Goal: Transaction & Acquisition: Purchase product/service

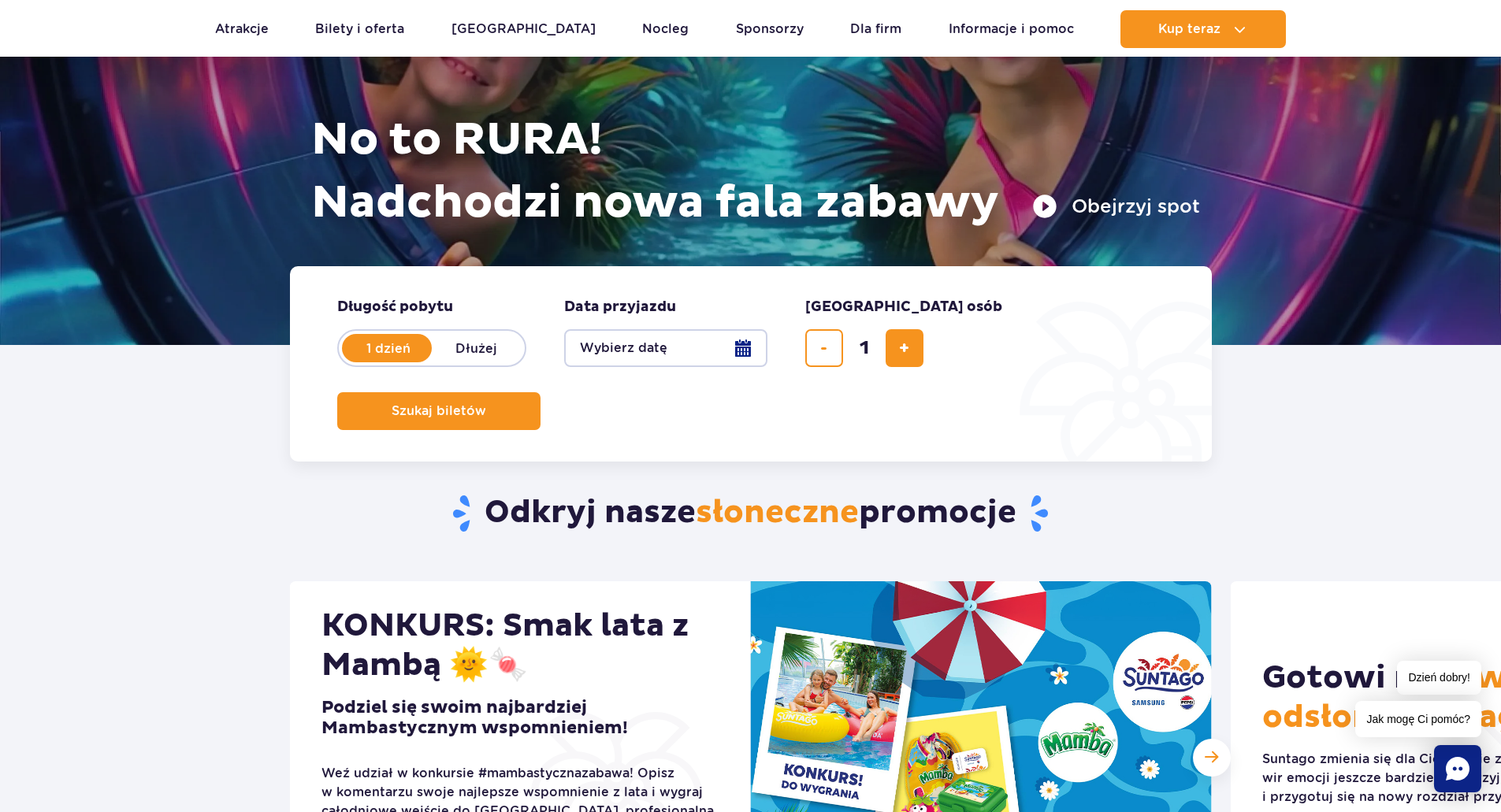
scroll to position [394, 0]
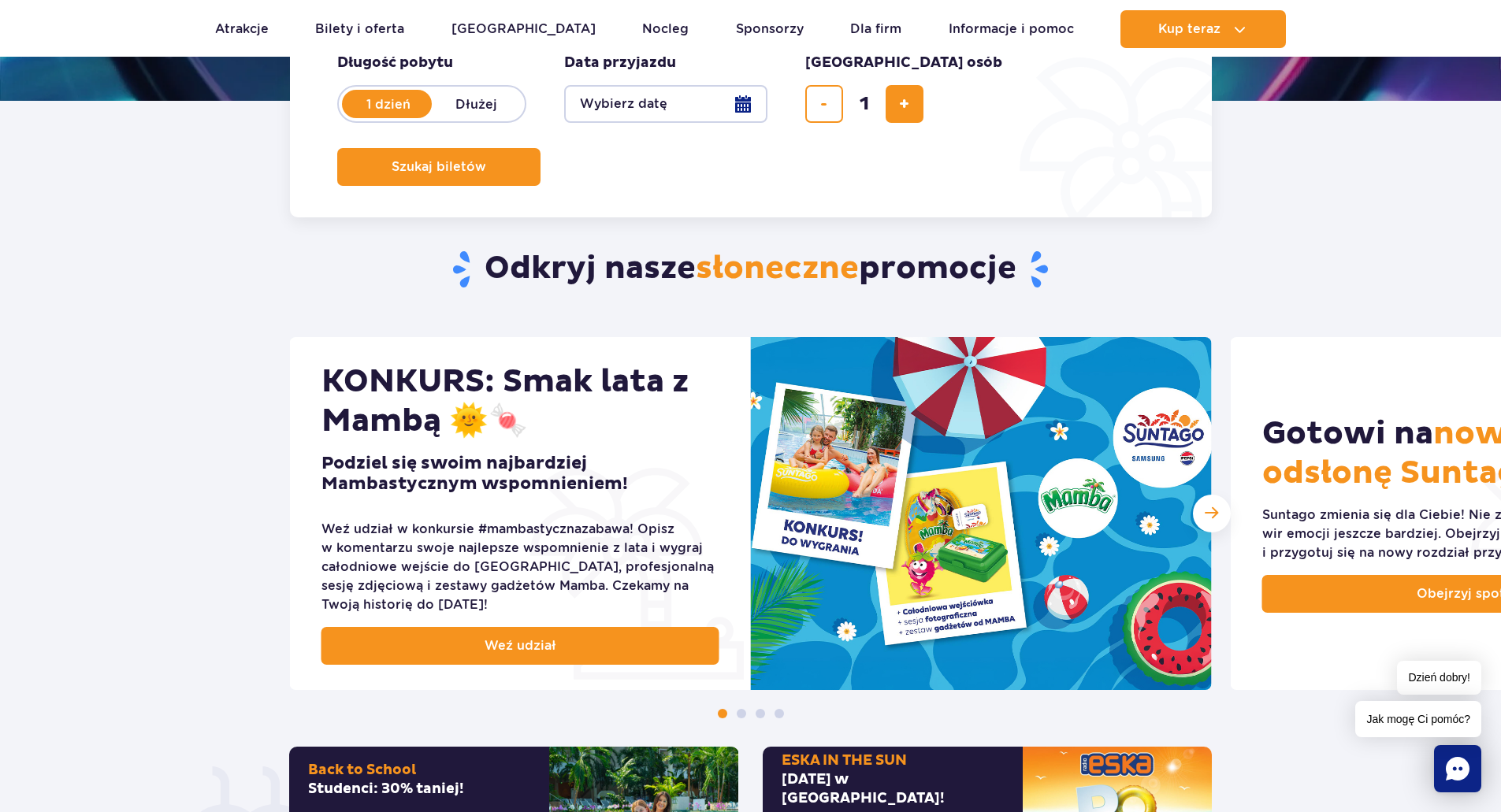
click at [1427, 676] on span "Dzień dobry!" at bounding box center [1438, 678] width 84 height 34
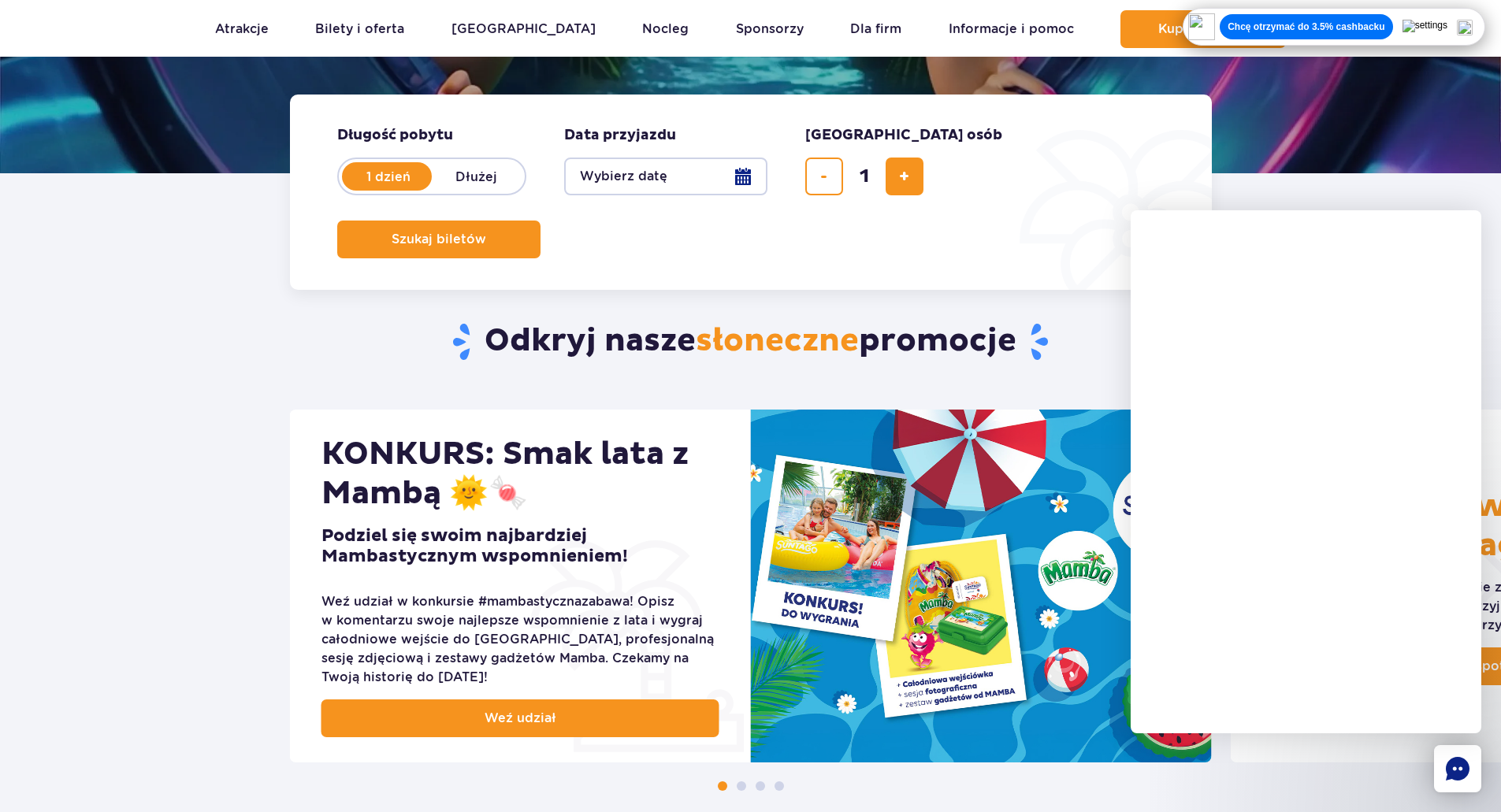
scroll to position [473, 0]
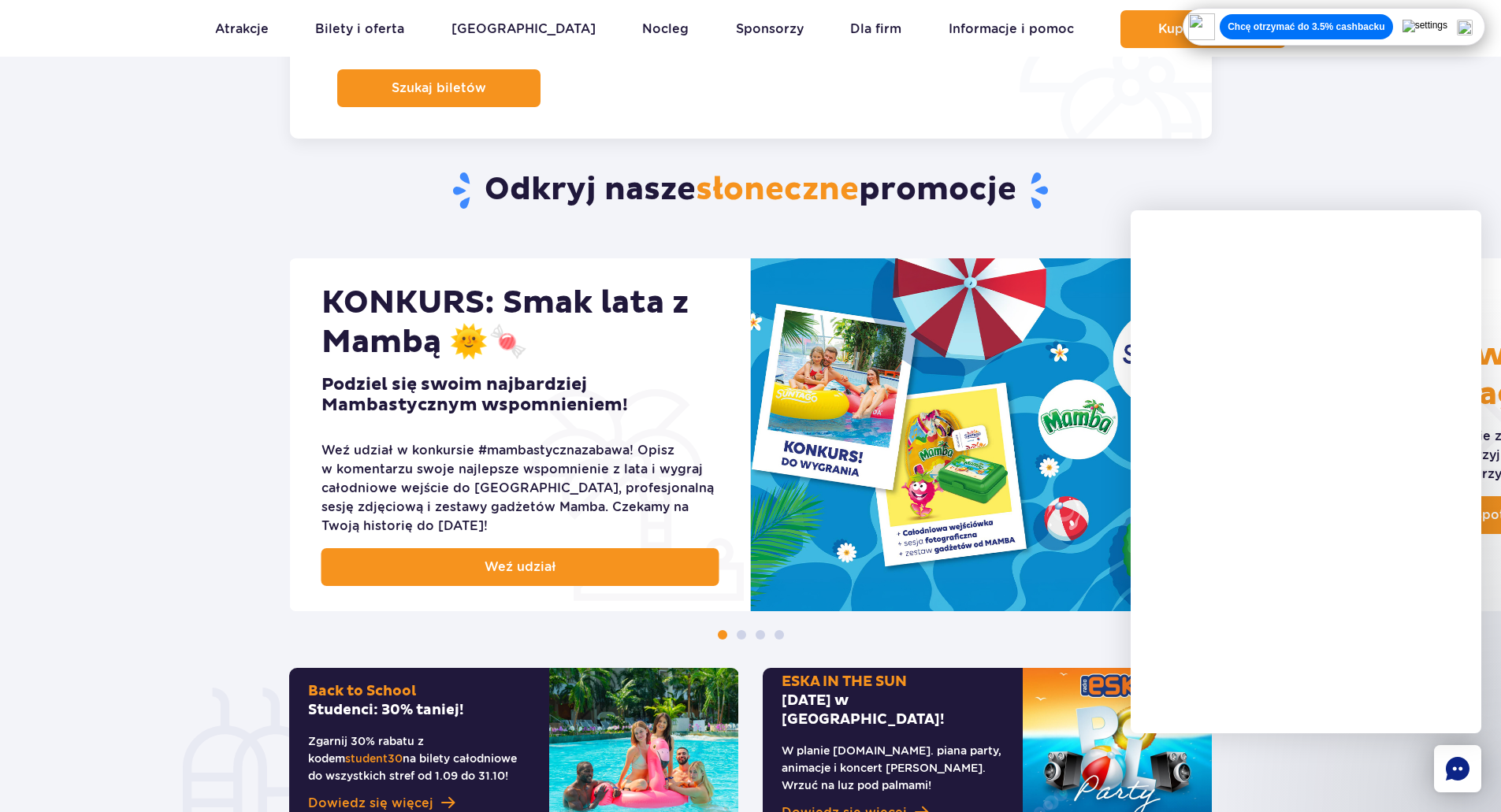
click at [206, 503] on div "KONKURS: Smak lata z Mambą 🌞🍬 Podziel się swoim najbardziej Mambastycznym wspom…" at bounding box center [750, 448] width 1501 height 381
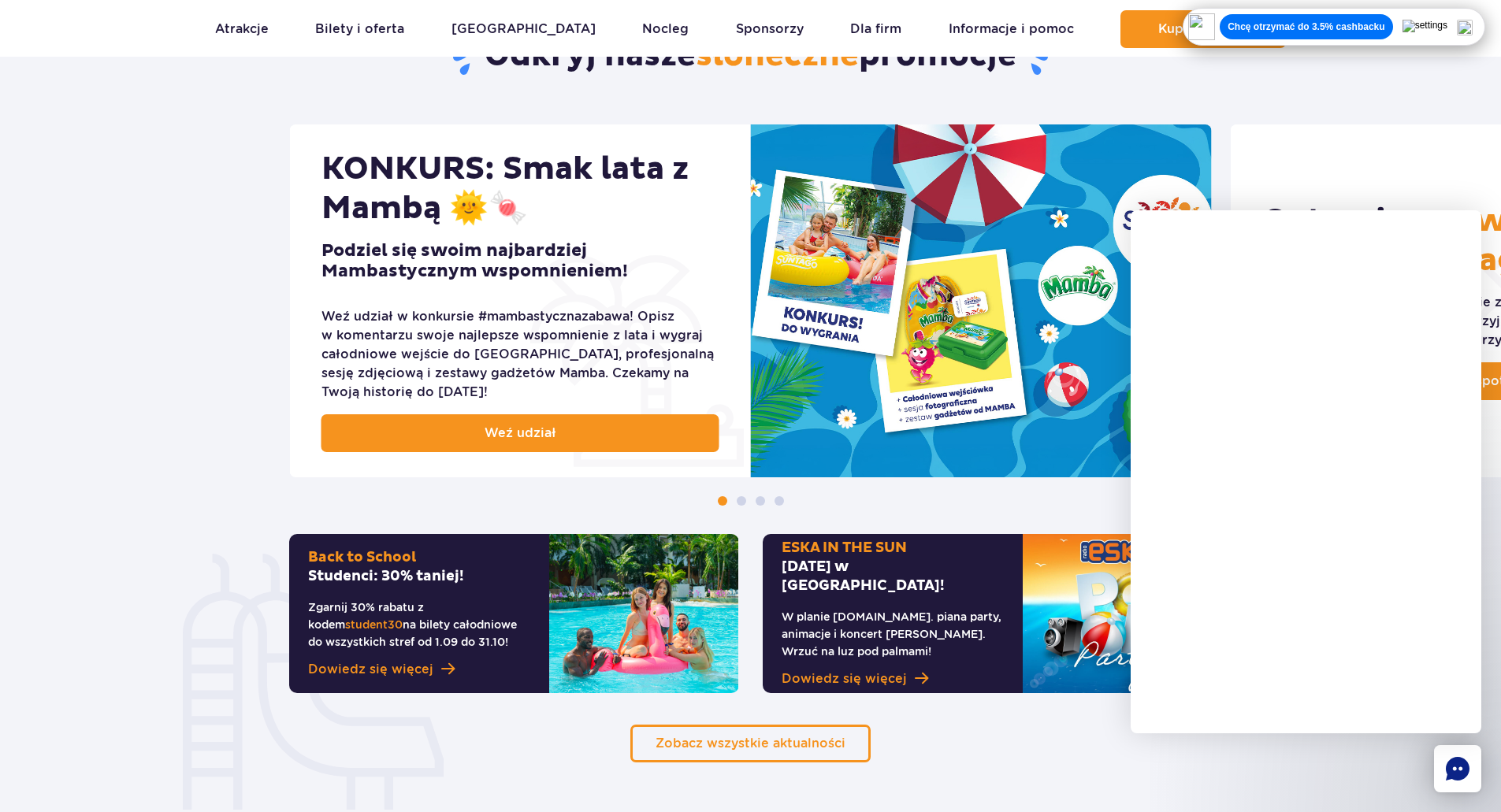
scroll to position [630, 0]
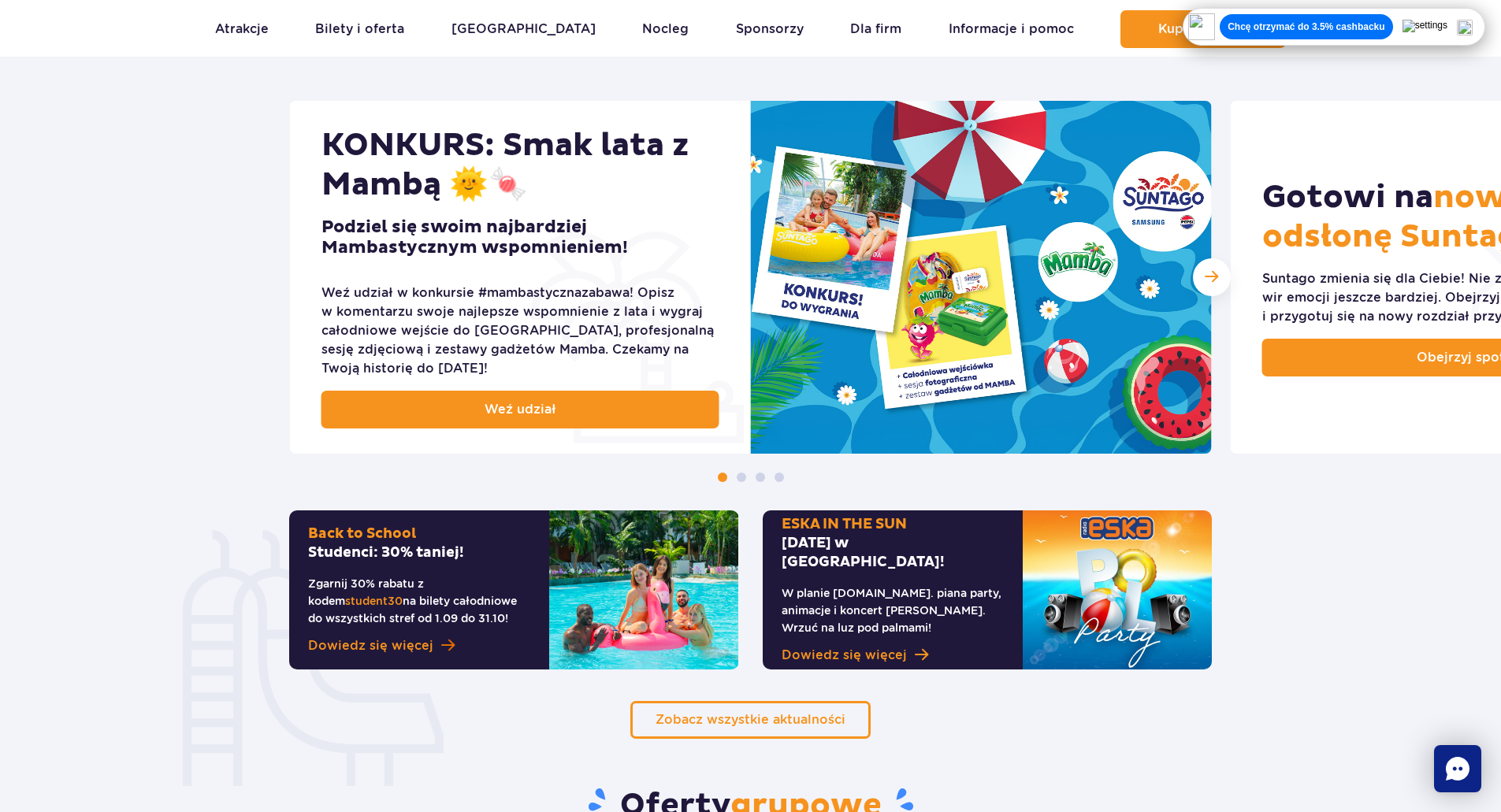
click at [399, 651] on span "Dowiedz się więcej" at bounding box center [371, 646] width 126 height 19
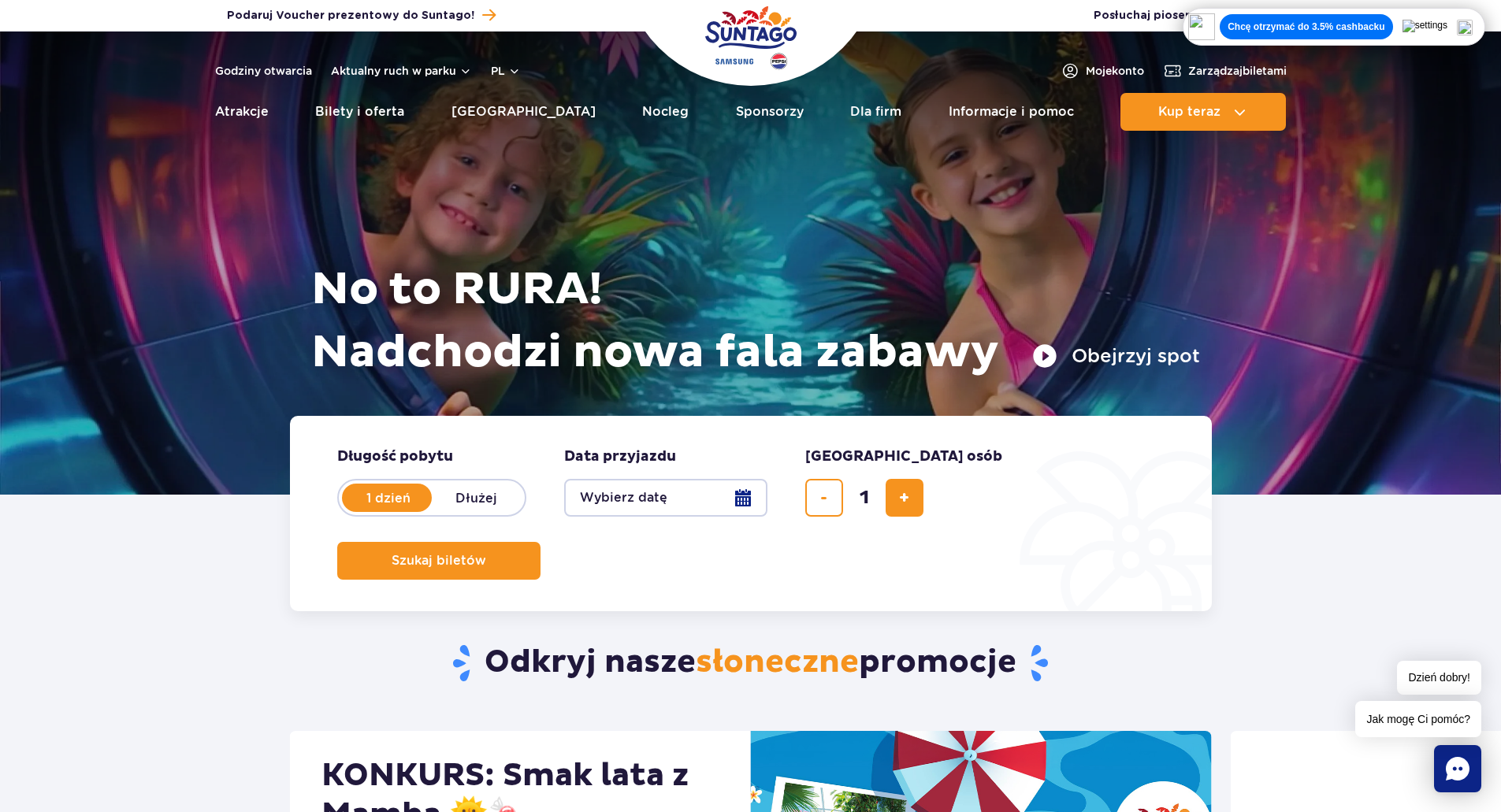
click at [654, 500] on button "Wybierz datę" at bounding box center [665, 497] width 203 height 38
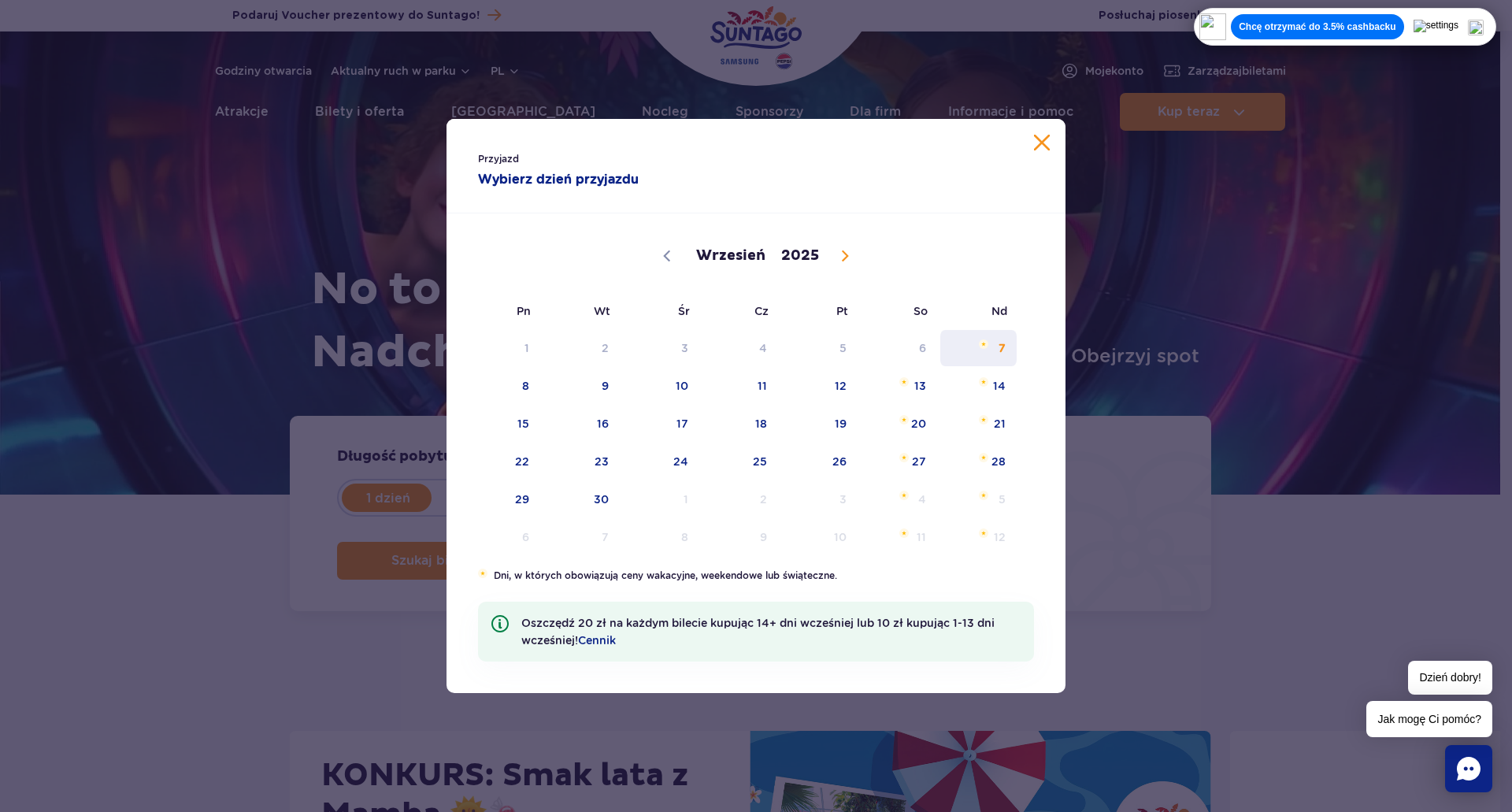
click at [1004, 348] on span "7" at bounding box center [978, 348] width 80 height 36
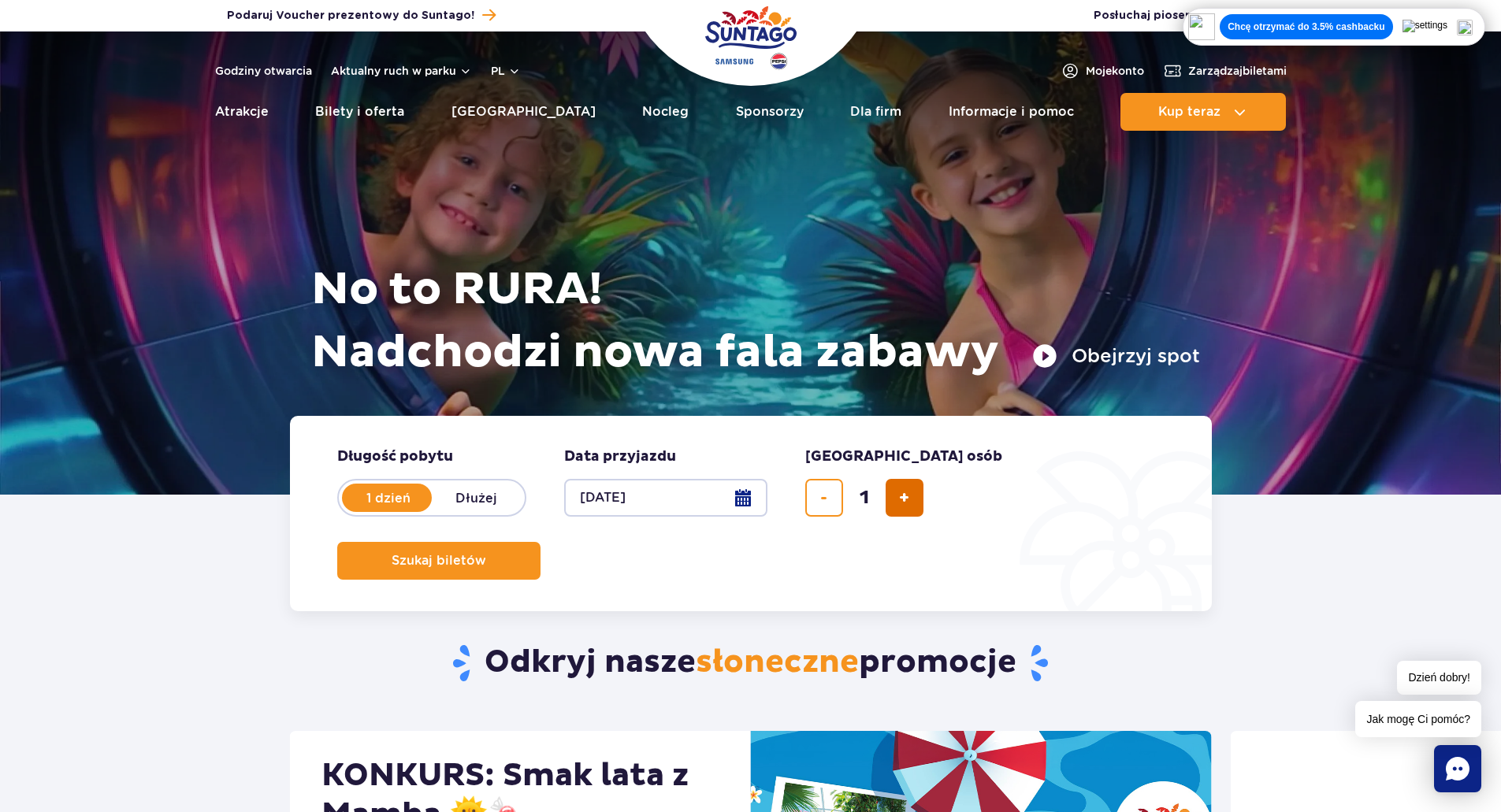
click at [899, 498] on span "dodaj bilet" at bounding box center [904, 498] width 10 height 0
type input "4"
click at [541, 541] on button "Szukaj biletów" at bounding box center [438, 560] width 203 height 38
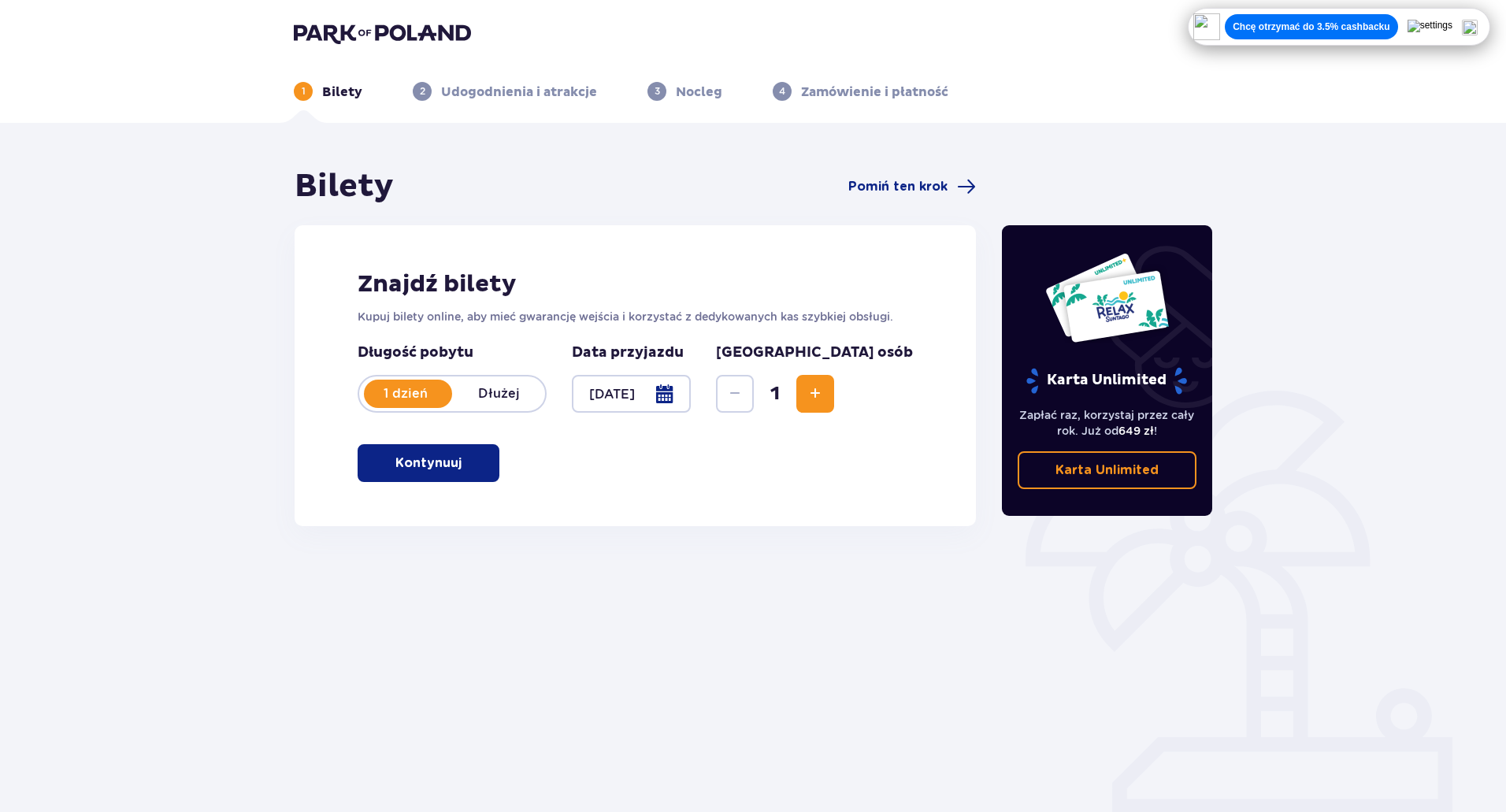
click at [834, 396] on button "Increase" at bounding box center [815, 394] width 38 height 38
click at [430, 457] on p "Kontynuuj" at bounding box center [429, 462] width 66 height 17
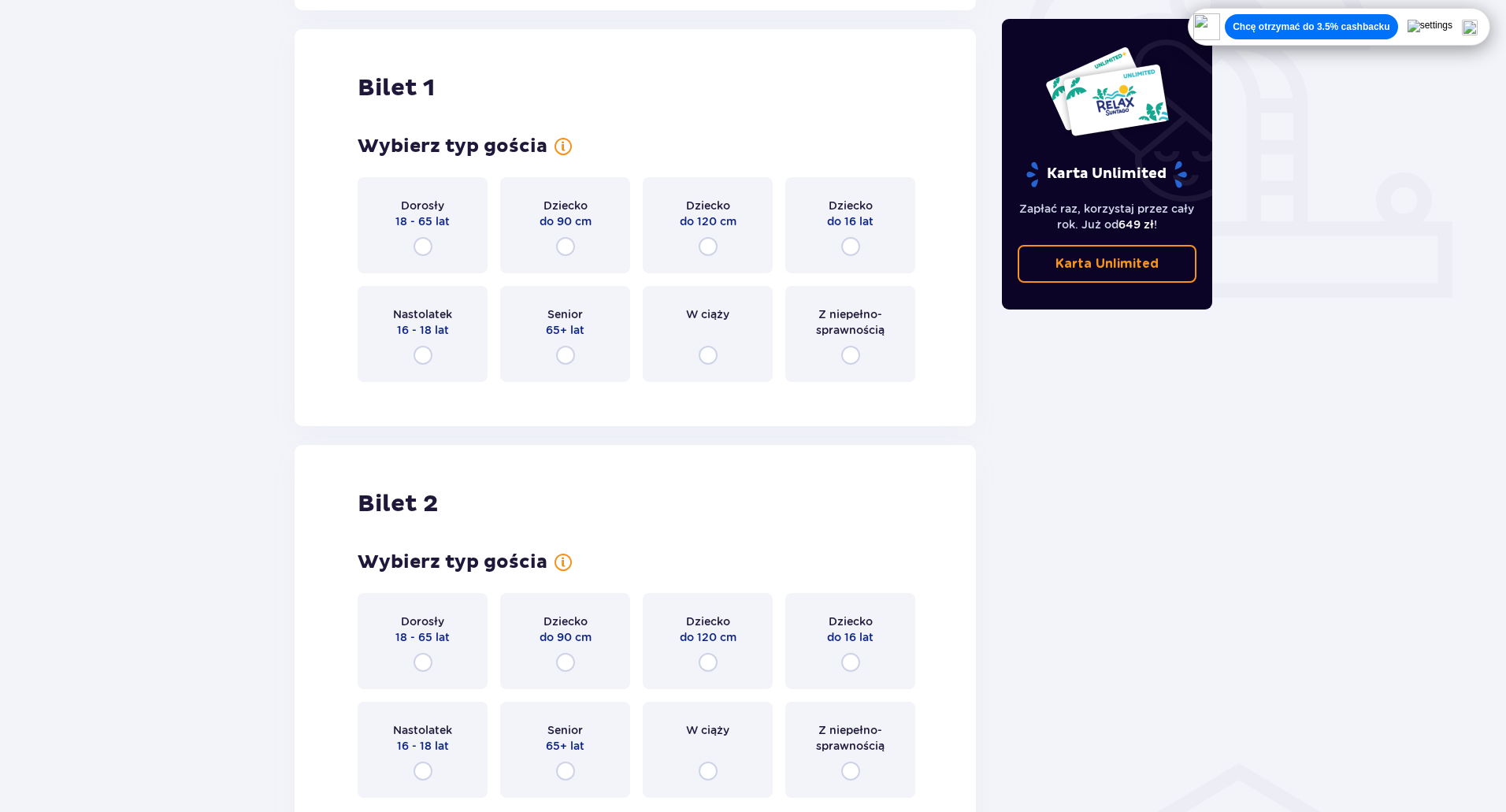
scroll to position [526, 0]
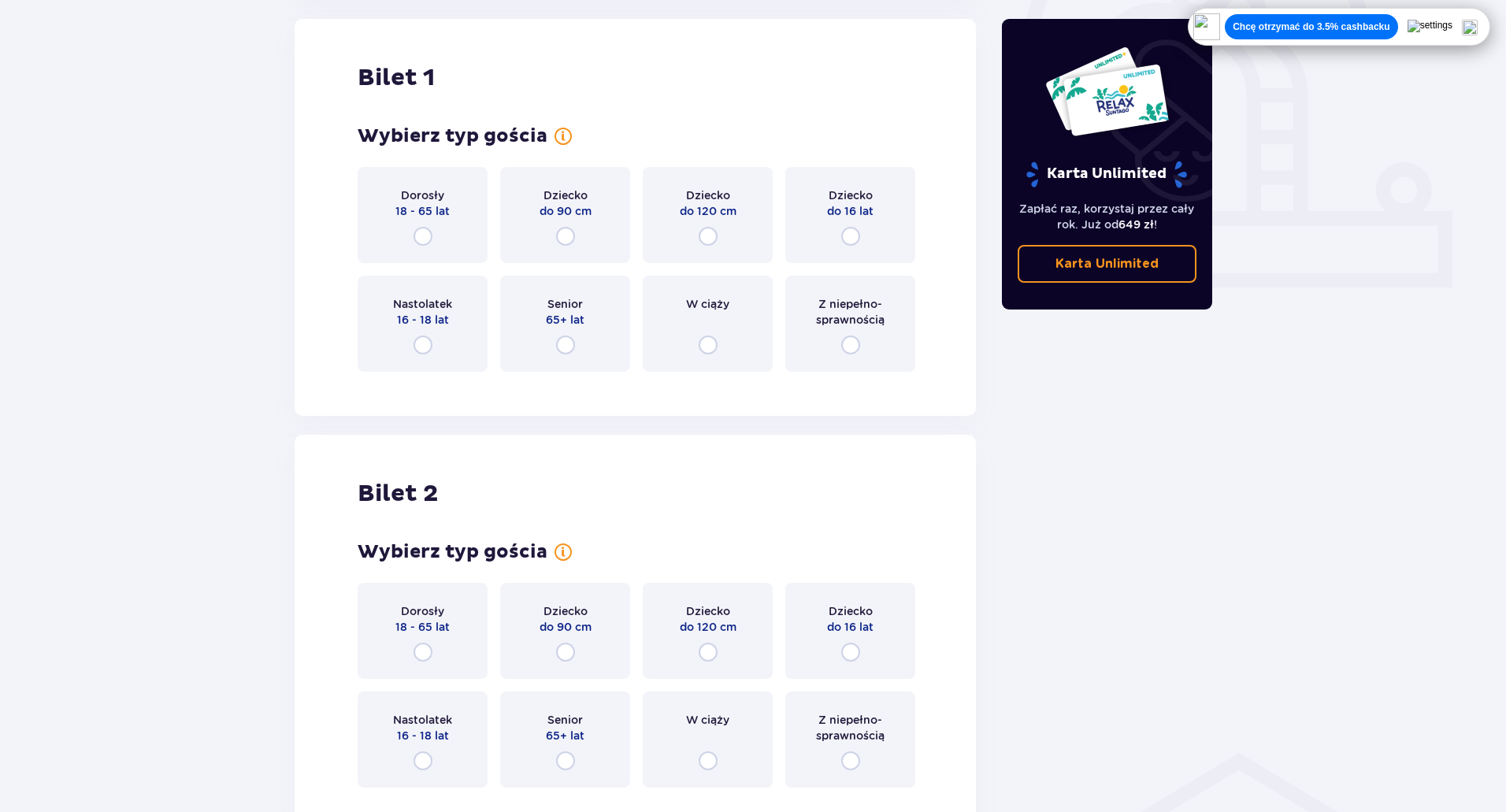
click at [434, 227] on div "Dorosły 18 - 65 lat" at bounding box center [422, 215] width 130 height 96
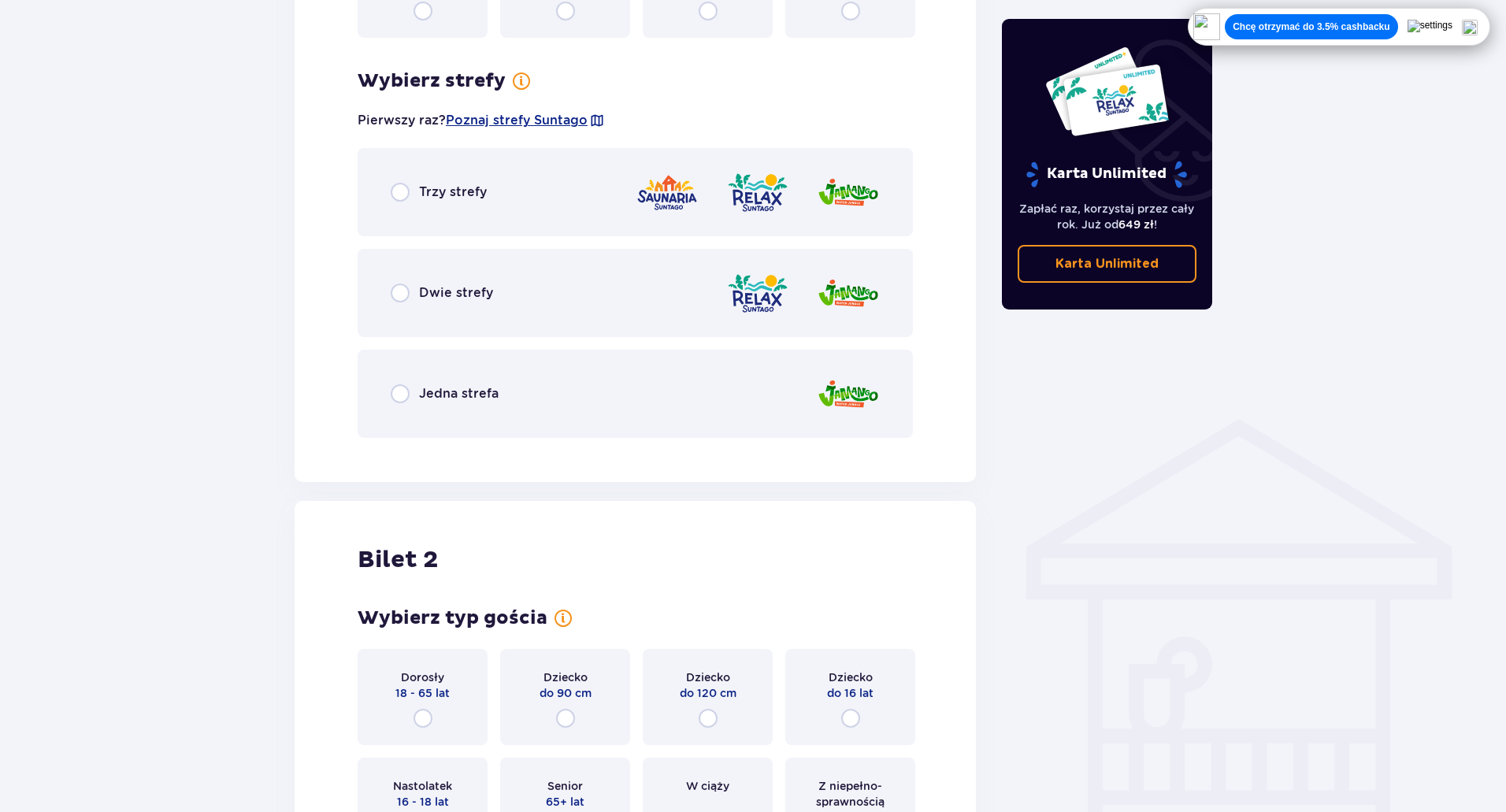
scroll to position [832, 0]
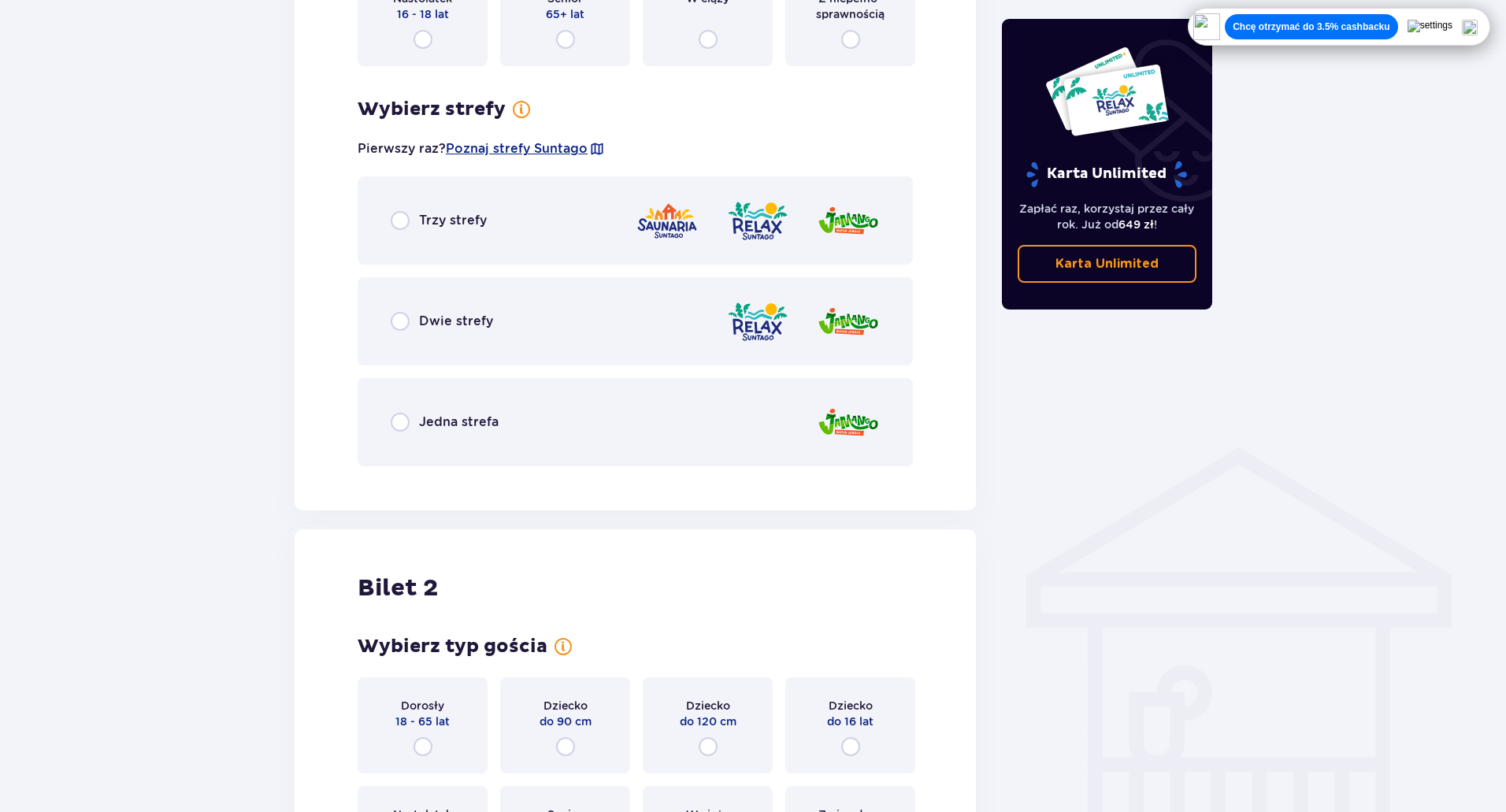
click at [411, 423] on div "Jedna strefa" at bounding box center [444, 422] width 108 height 19
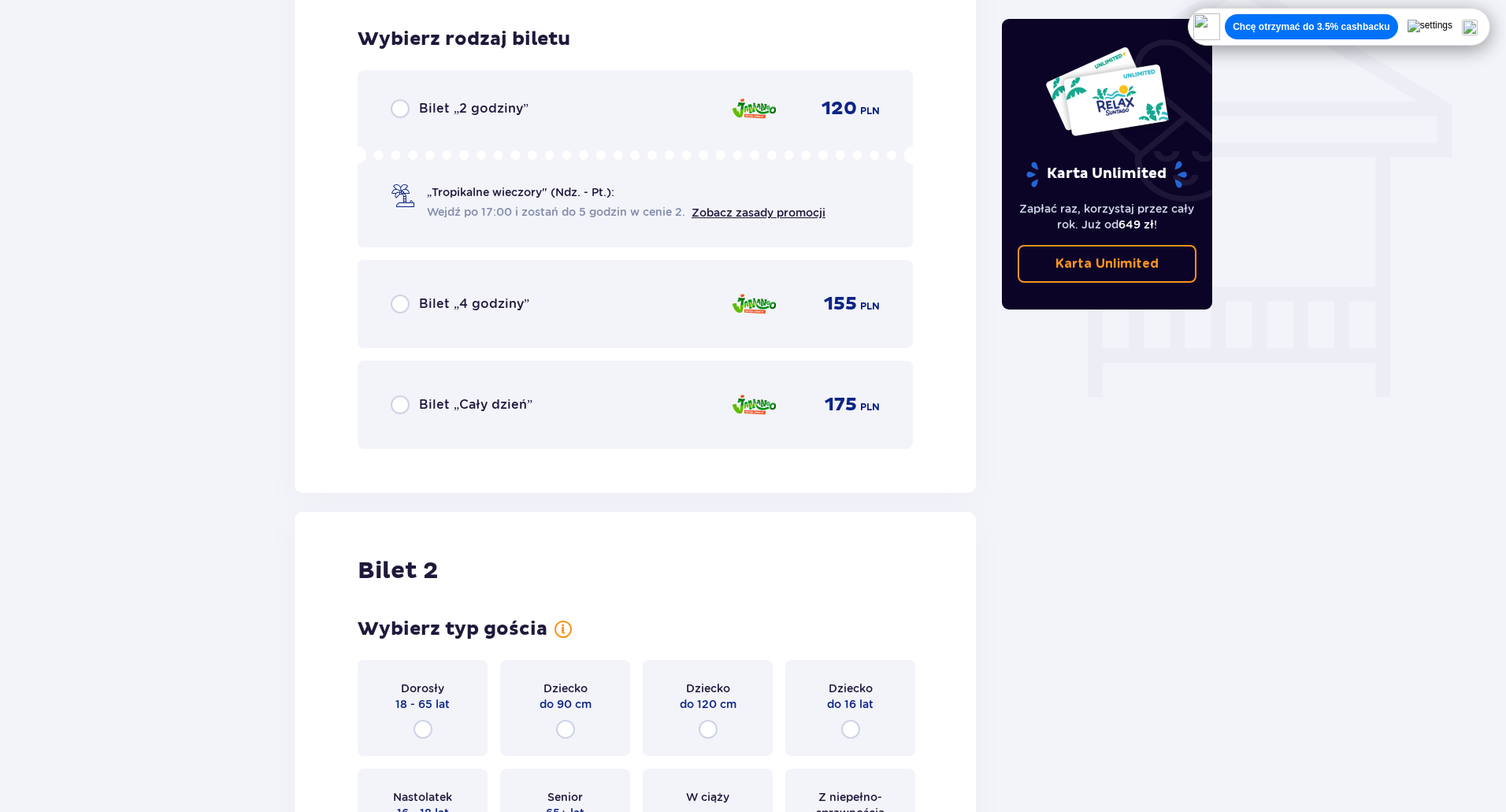
scroll to position [1310, 0]
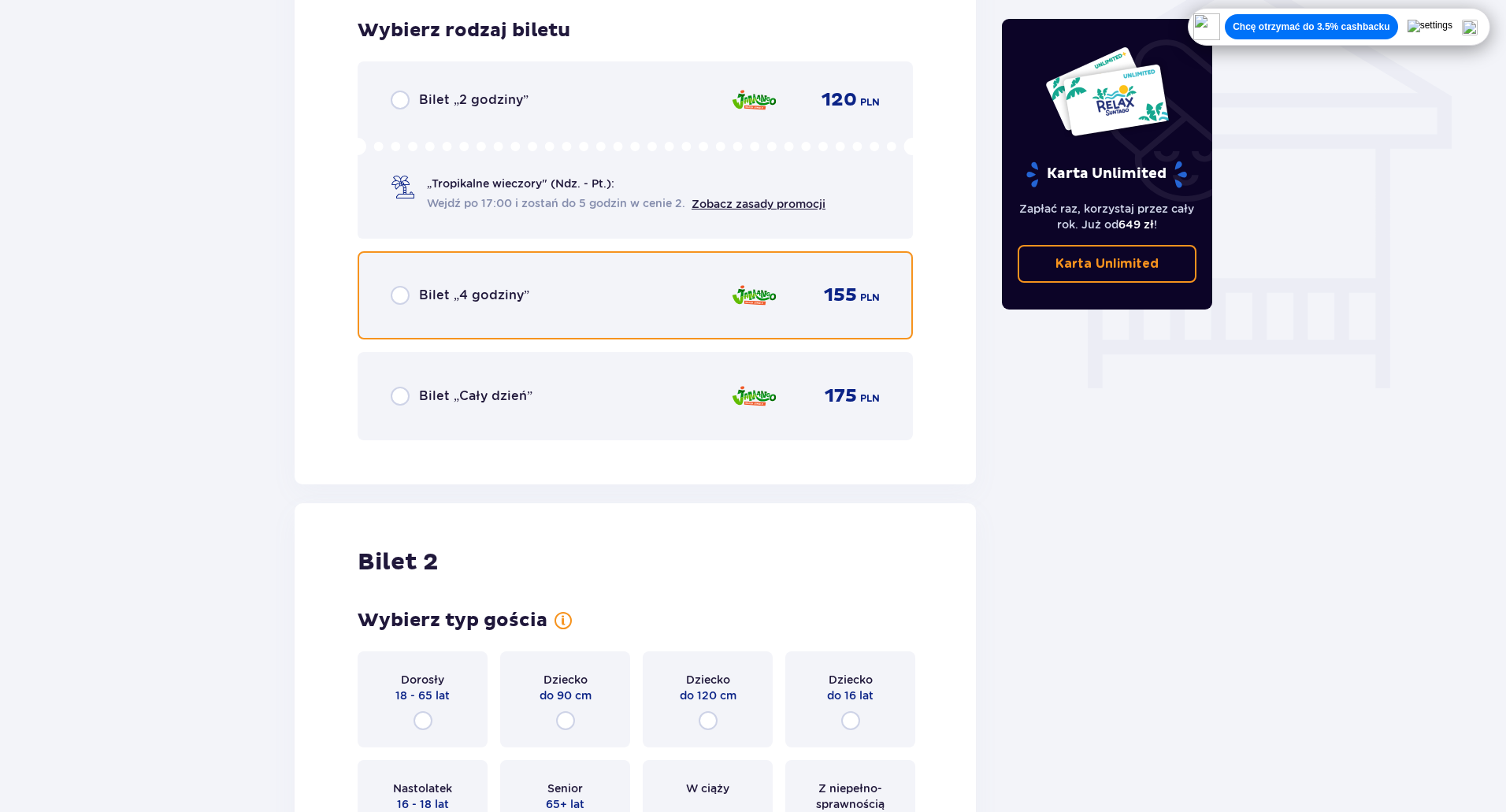
click at [400, 290] on input "radio" at bounding box center [400, 295] width 19 height 19
radio input "true"
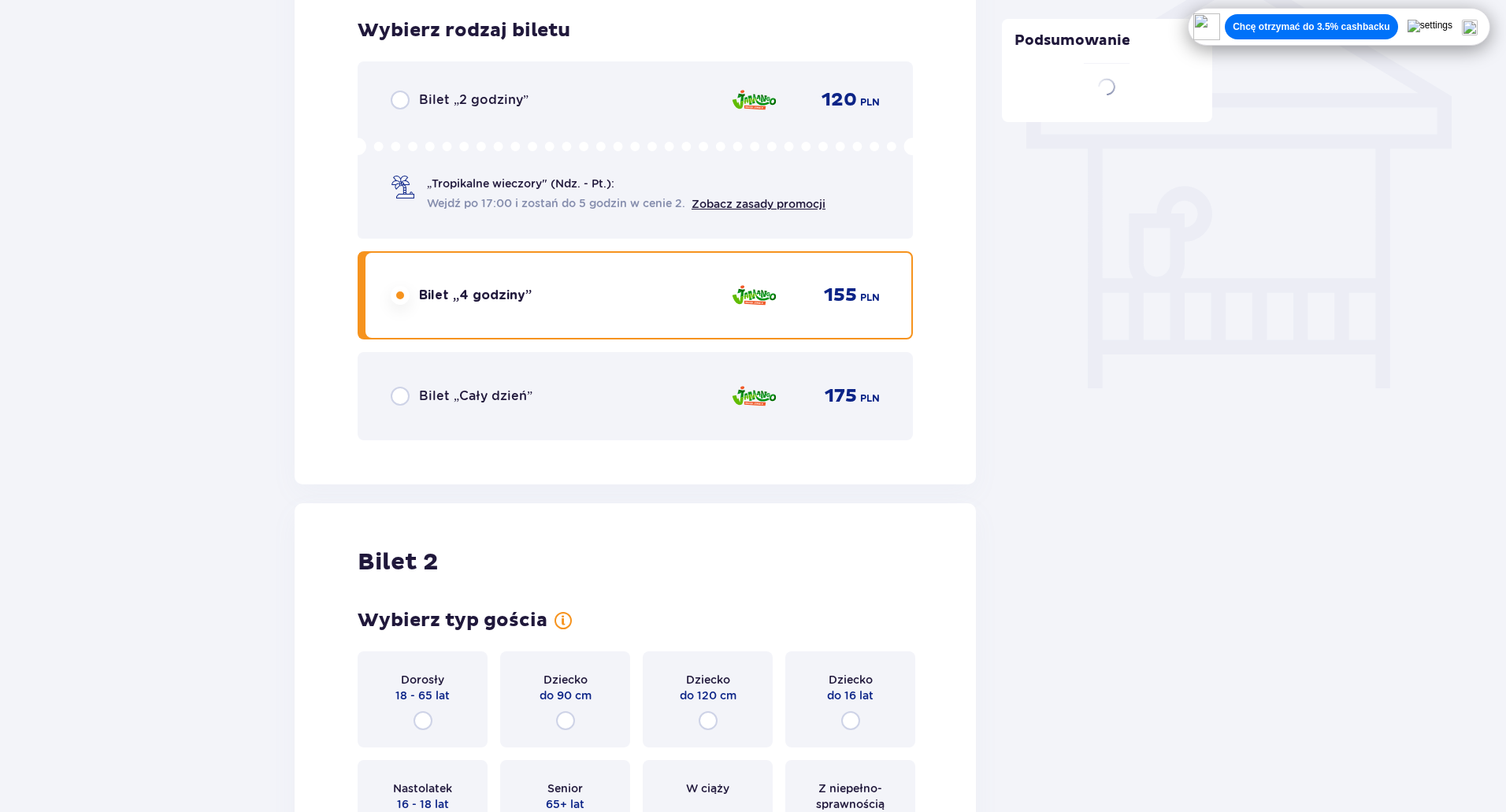
scroll to position [1795, 0]
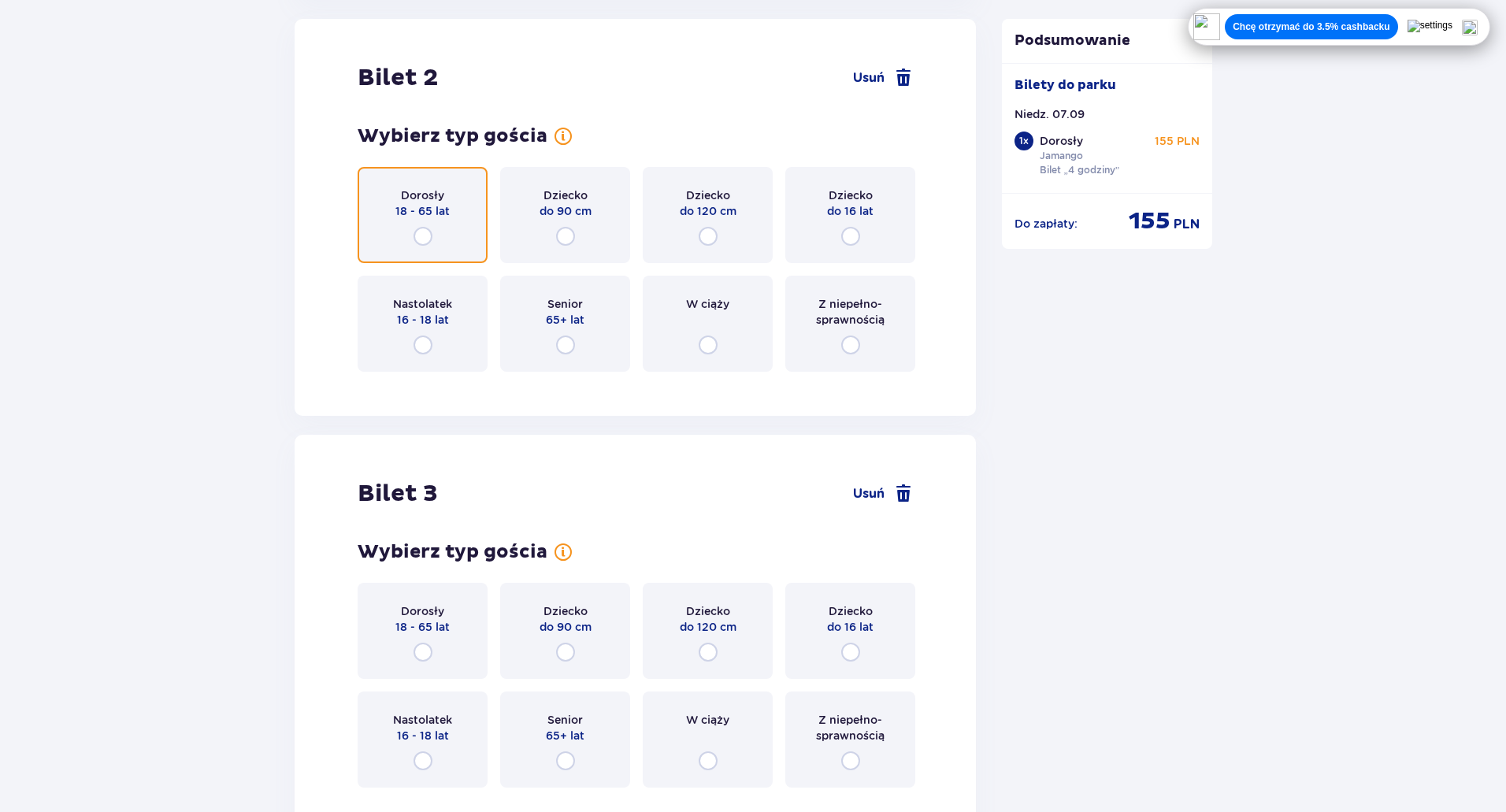
click at [430, 239] on input "radio" at bounding box center [423, 236] width 19 height 19
radio input "true"
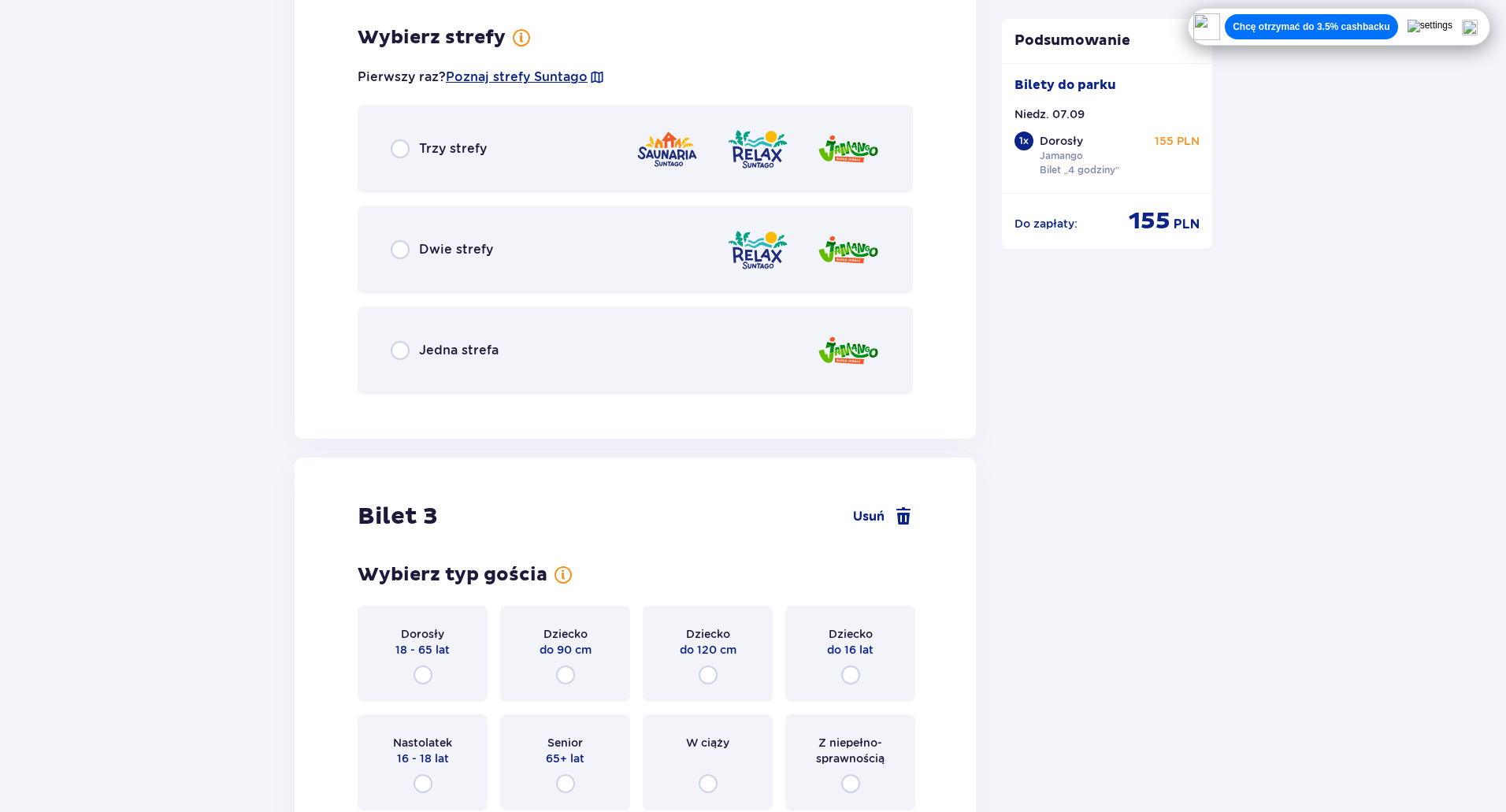
scroll to position [2179, 0]
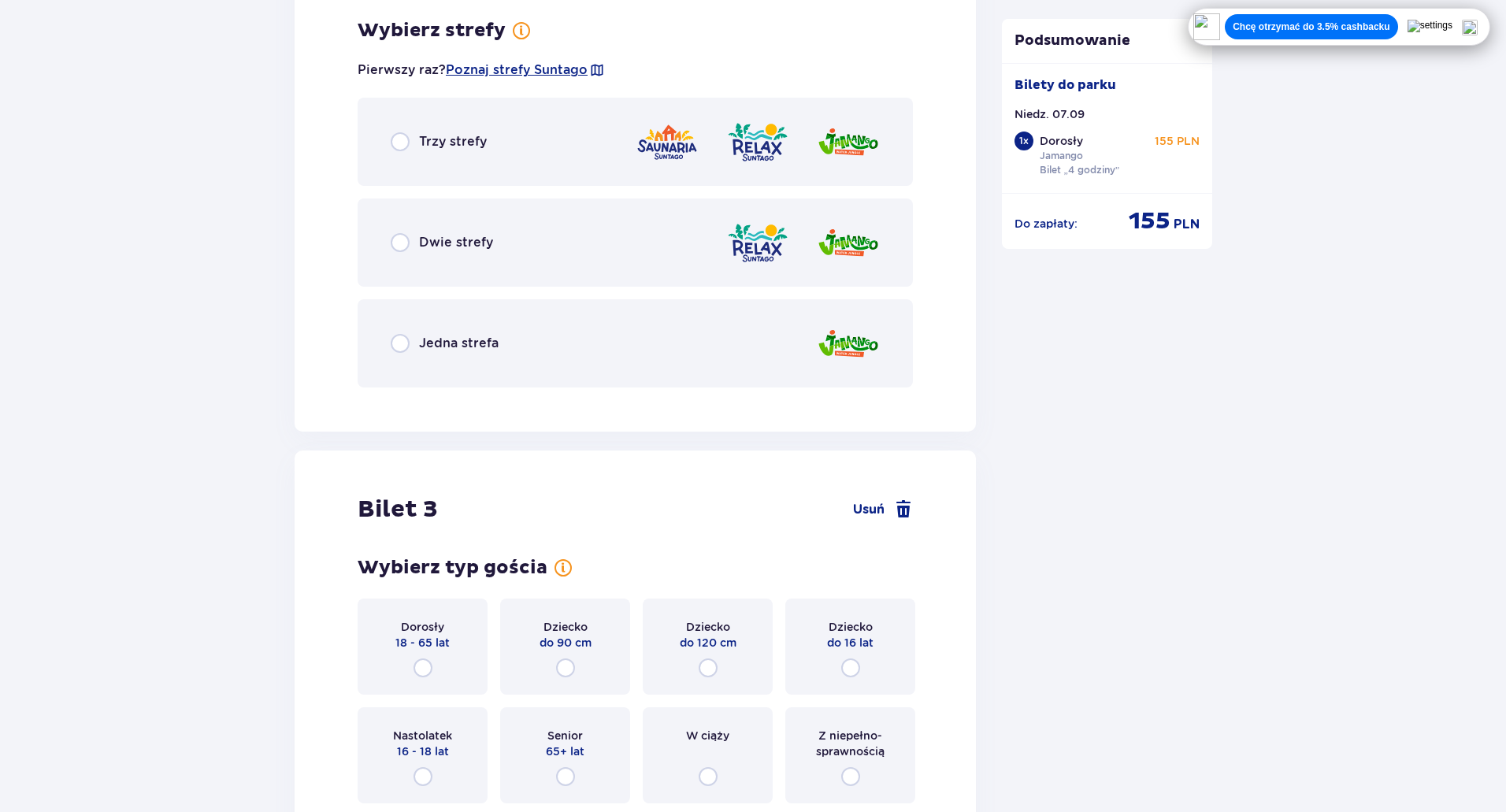
click at [423, 348] on p "Jedna strefa" at bounding box center [459, 343] width 80 height 17
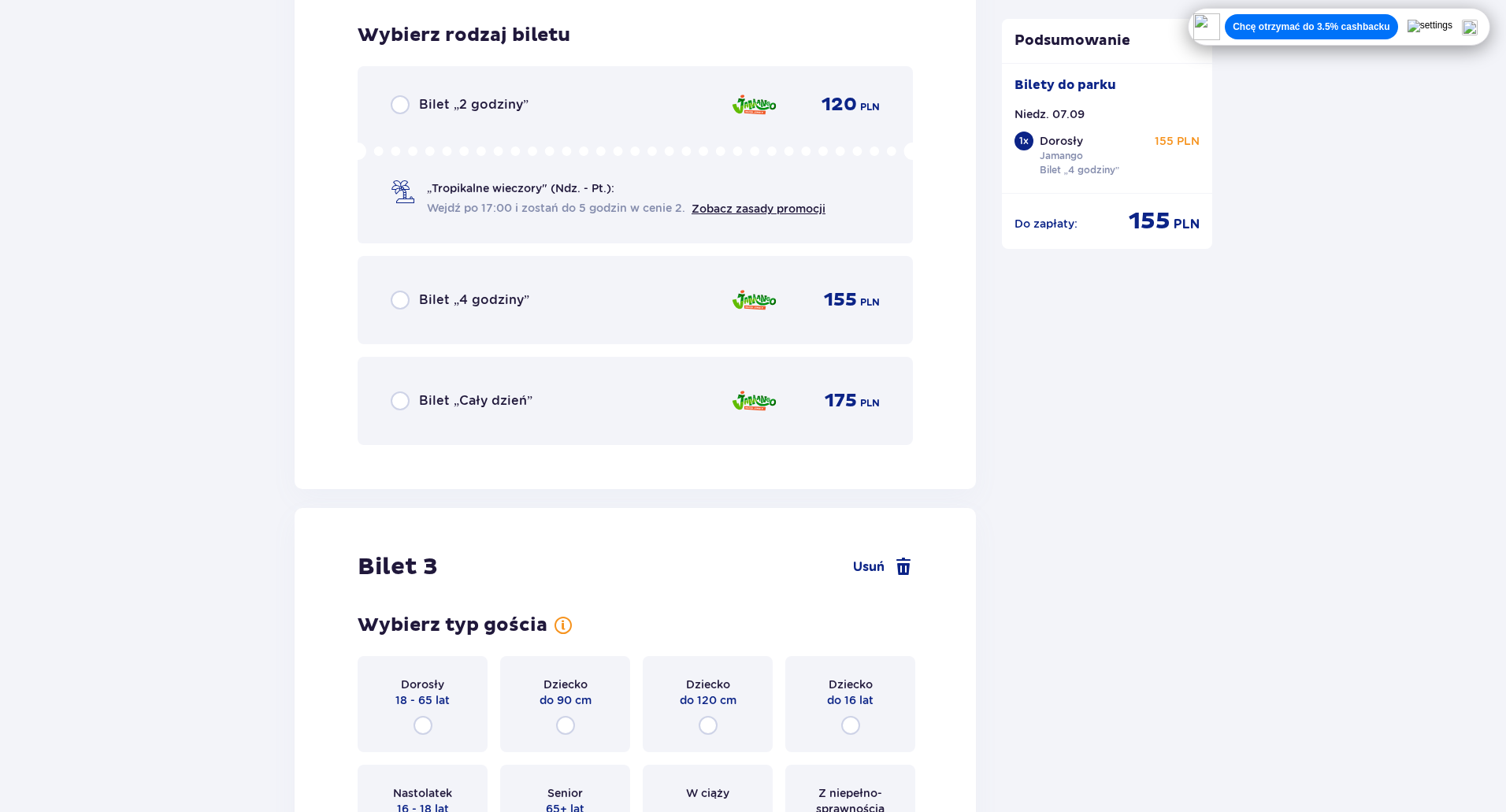
scroll to position [2579, 0]
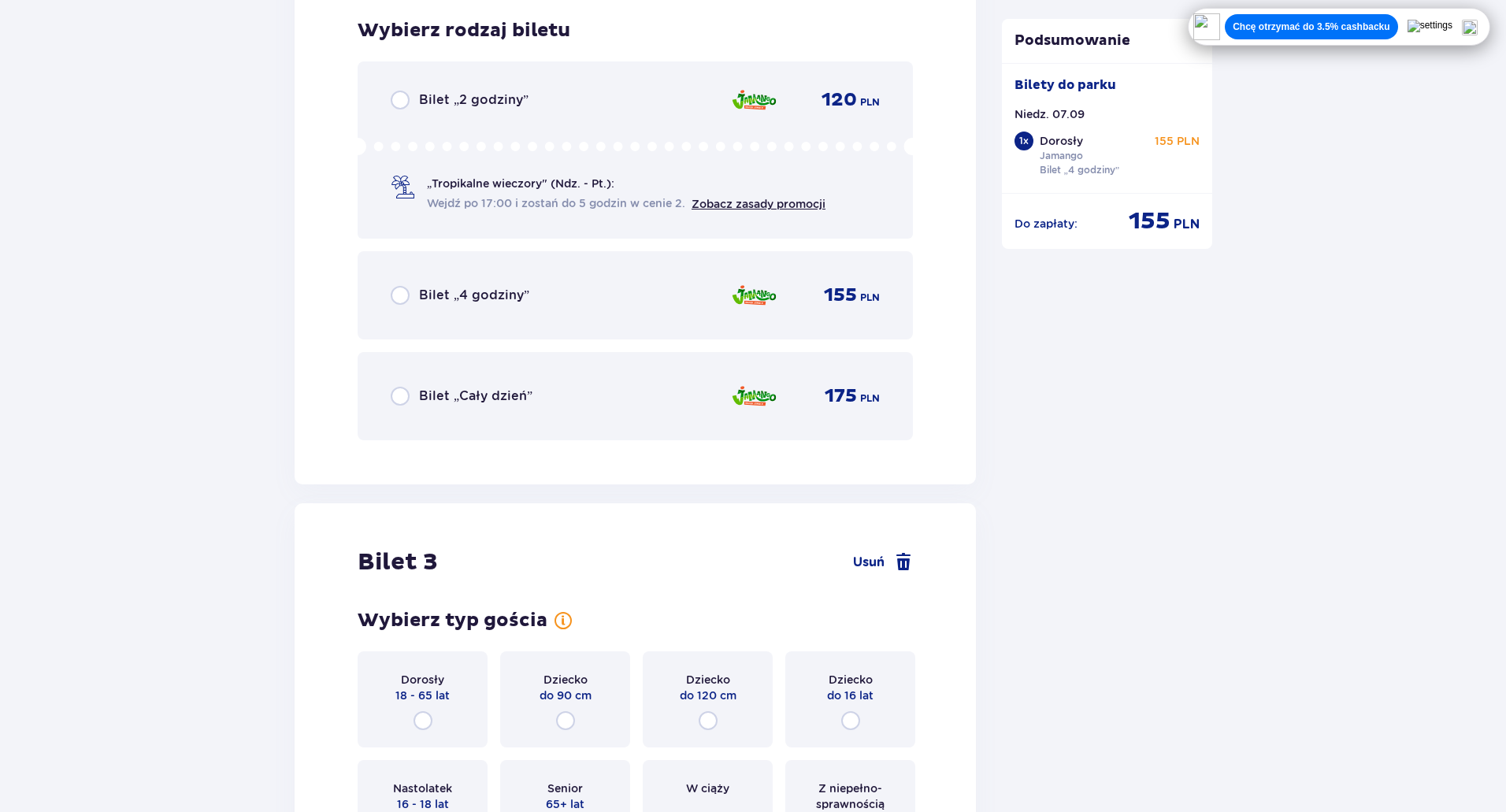
click at [411, 299] on div "Bilet „4 godziny”" at bounding box center [459, 295] width 138 height 19
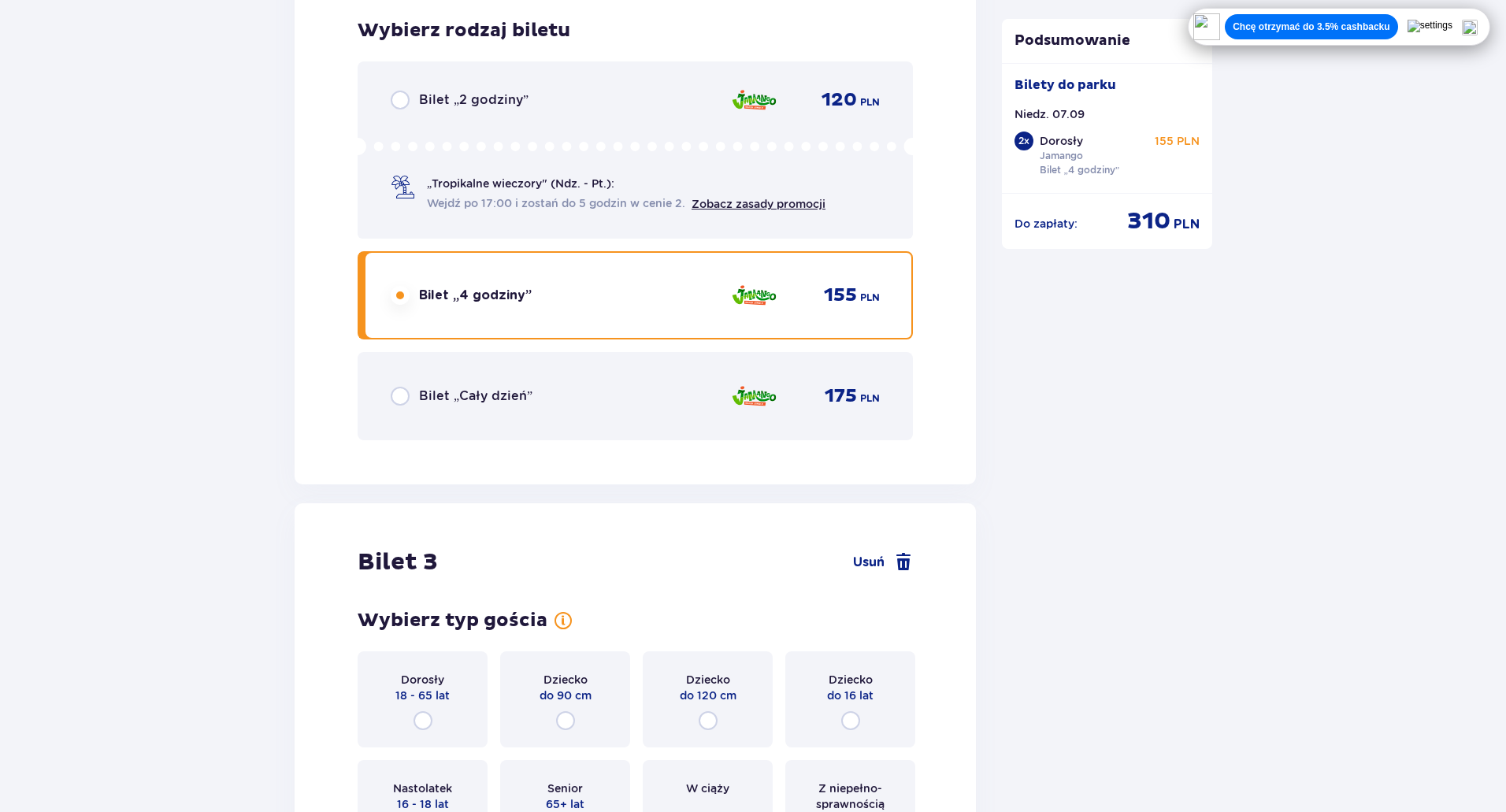
scroll to position [3063, 0]
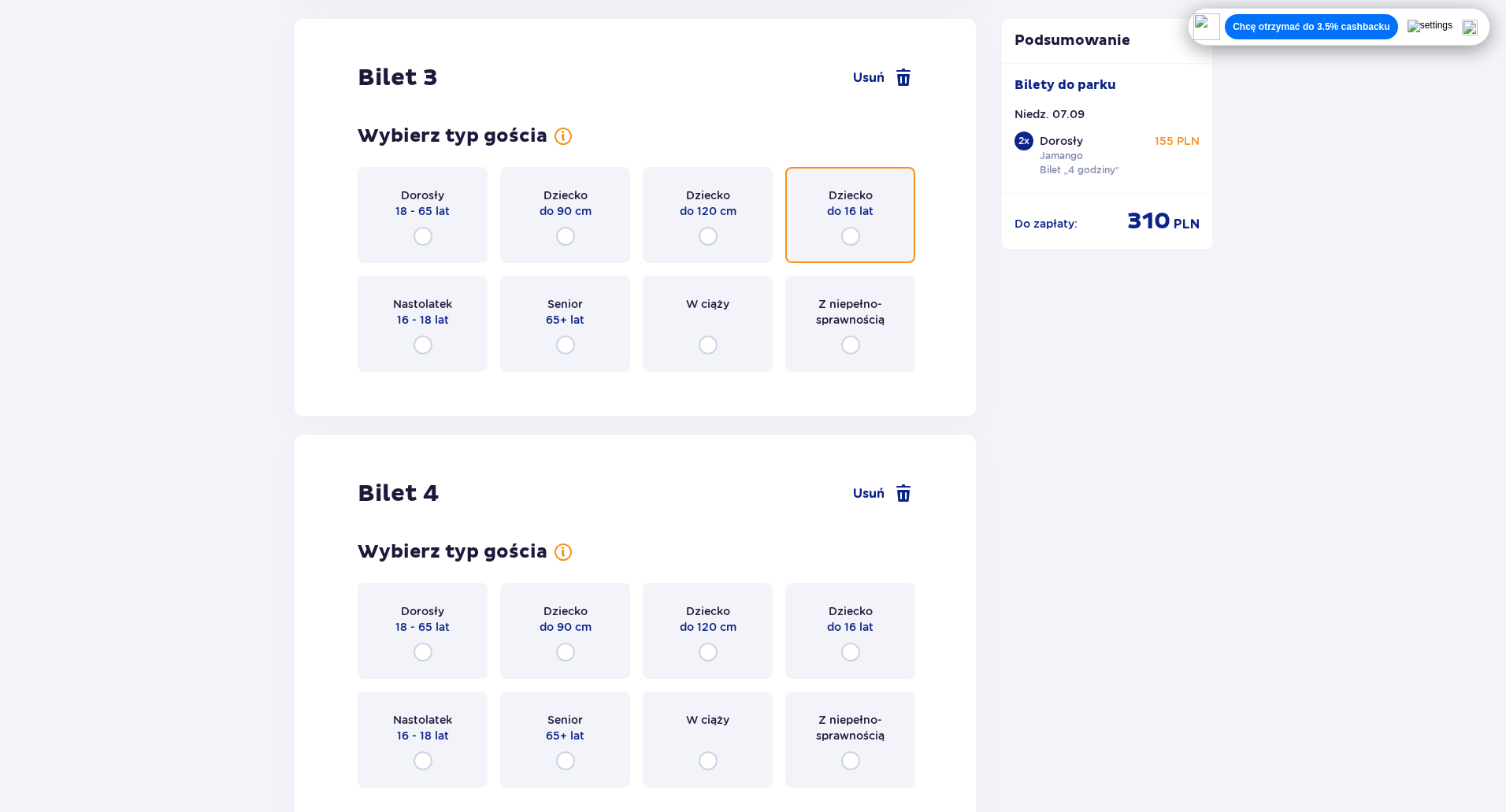
click at [852, 235] on input "radio" at bounding box center [851, 236] width 19 height 19
radio input "true"
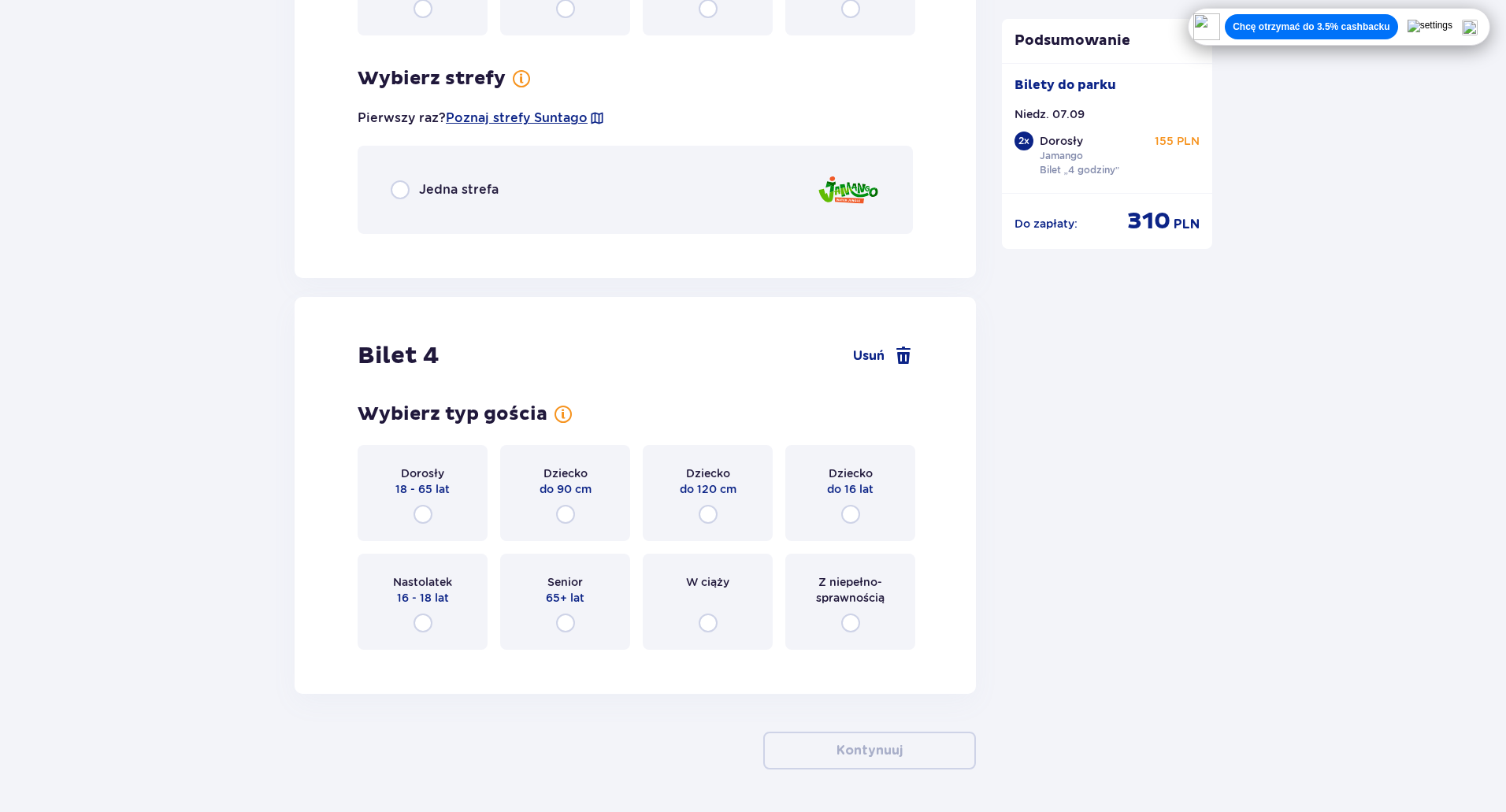
scroll to position [3447, 0]
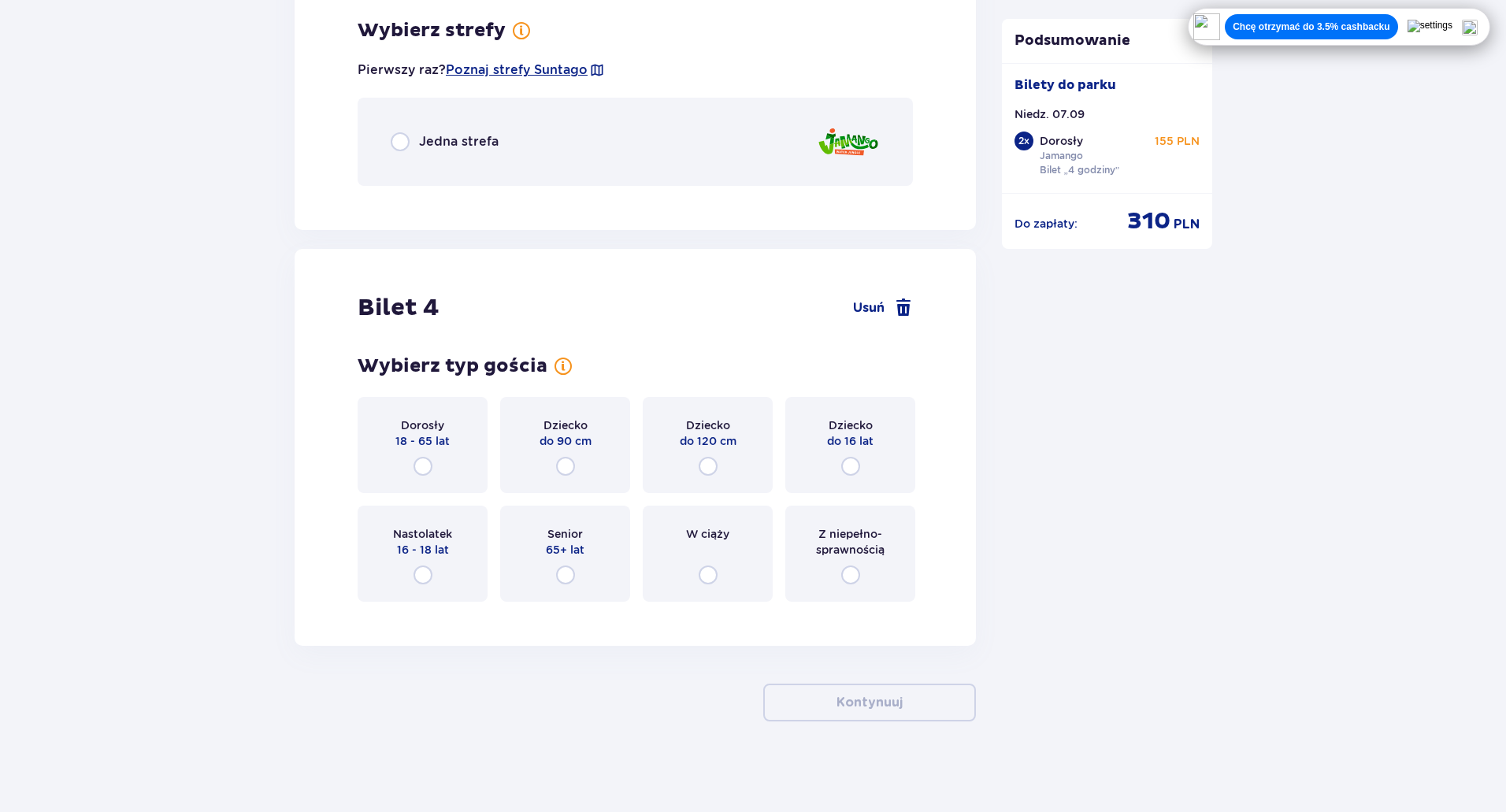
click at [419, 140] on p "Jedna strefa" at bounding box center [459, 142] width 80 height 17
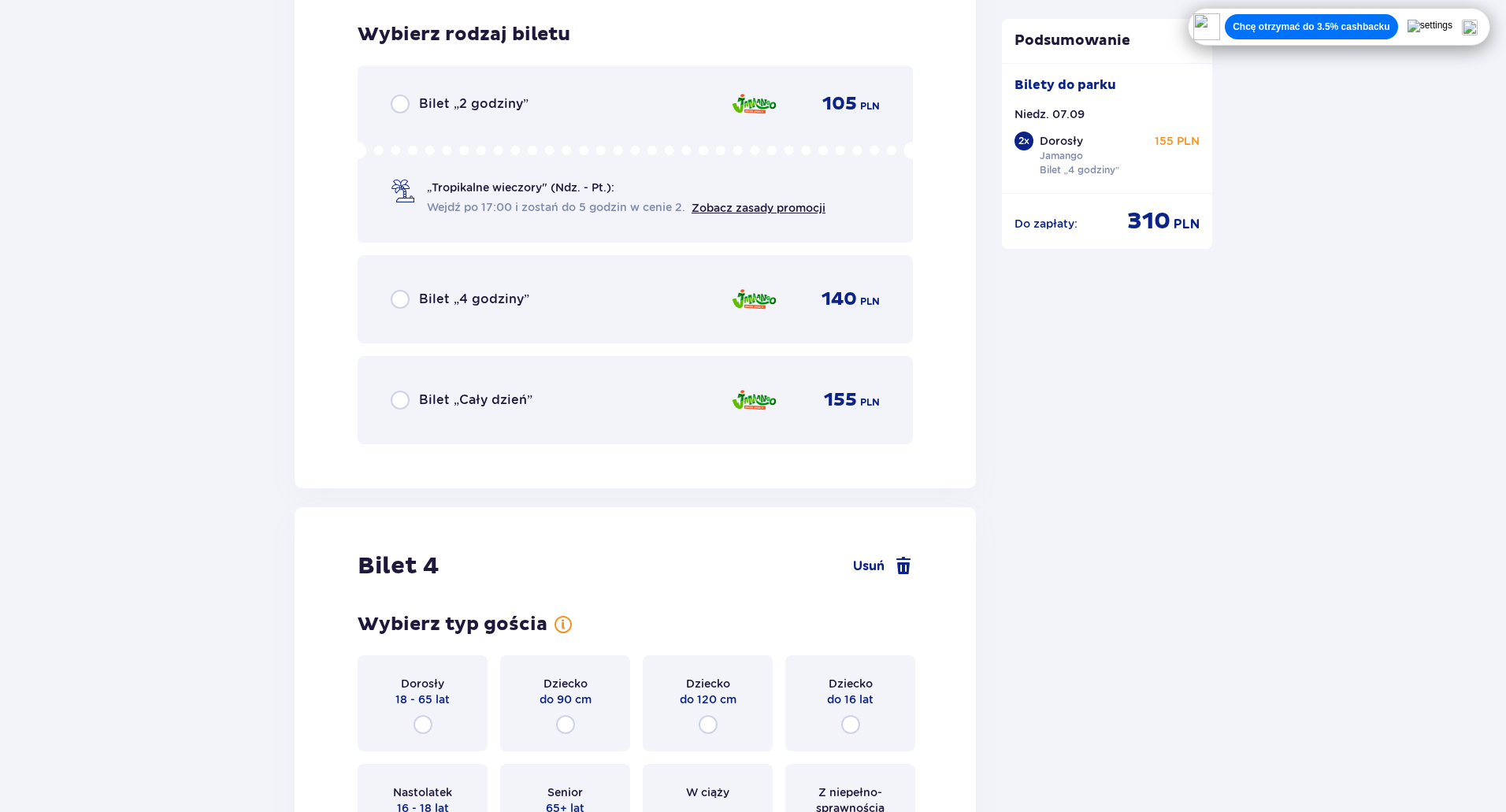
scroll to position [3646, 0]
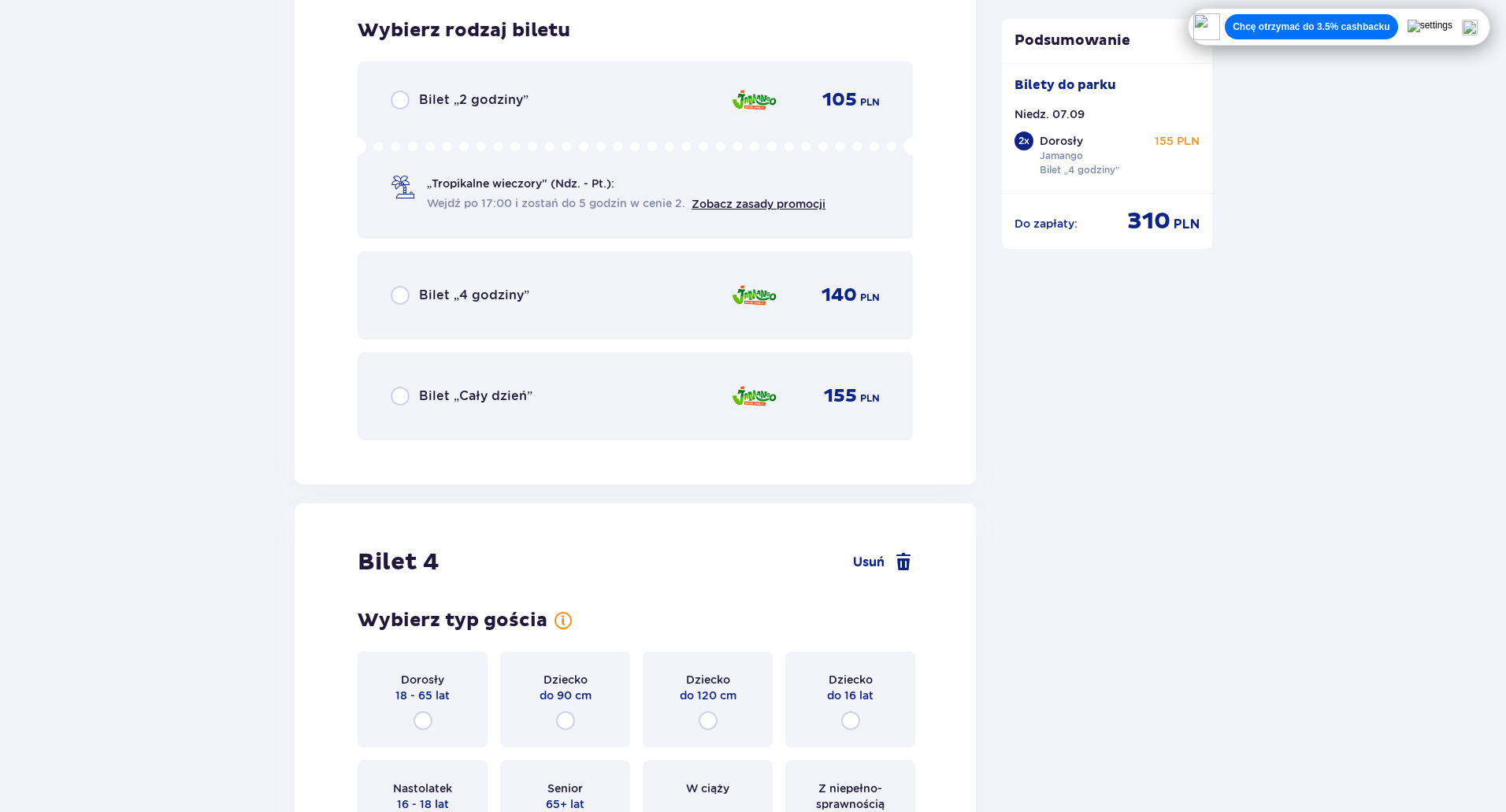
click at [441, 290] on p "Bilet „4 godziny”" at bounding box center [475, 295] width 110 height 17
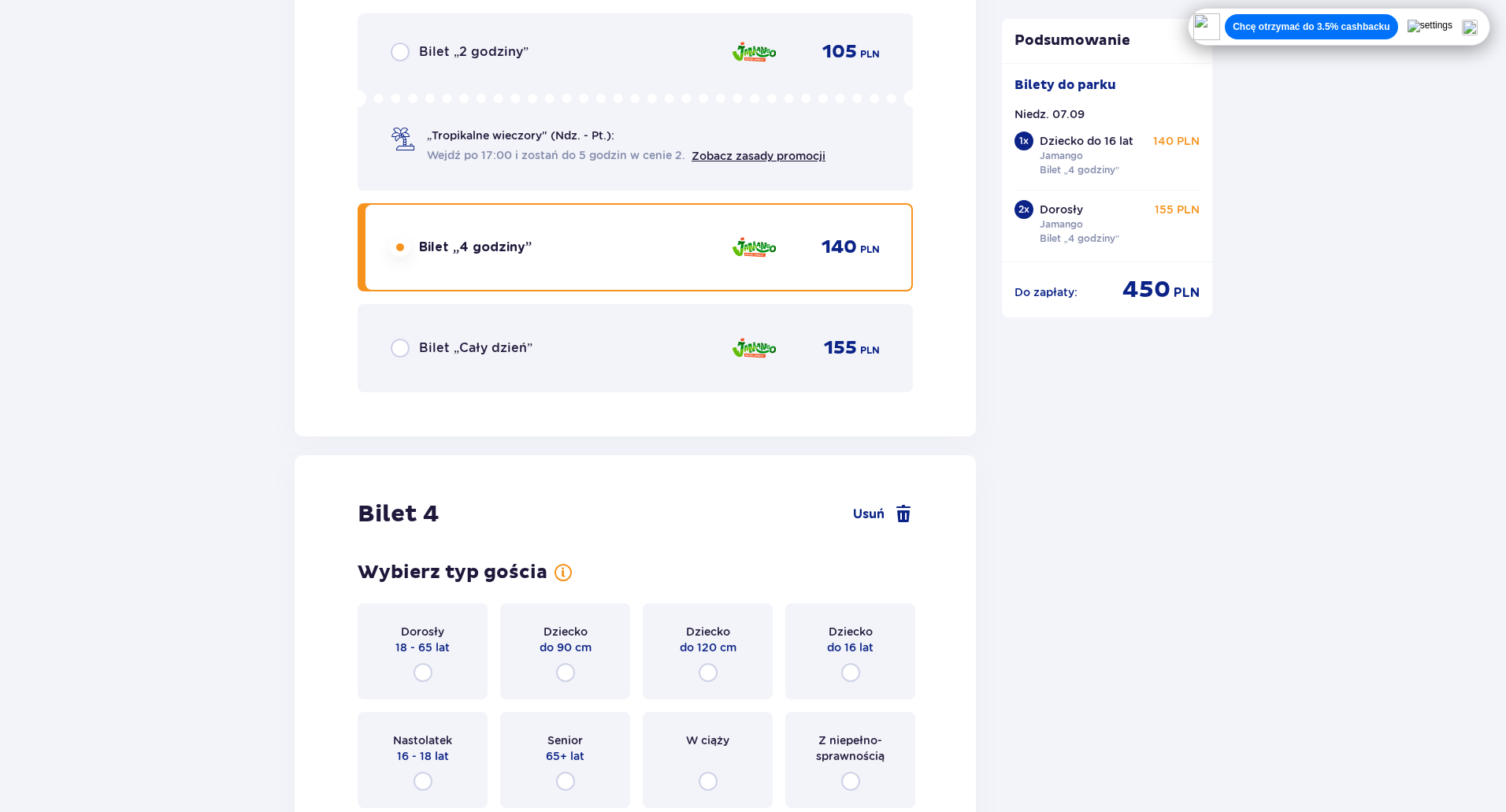
scroll to position [3904, 0]
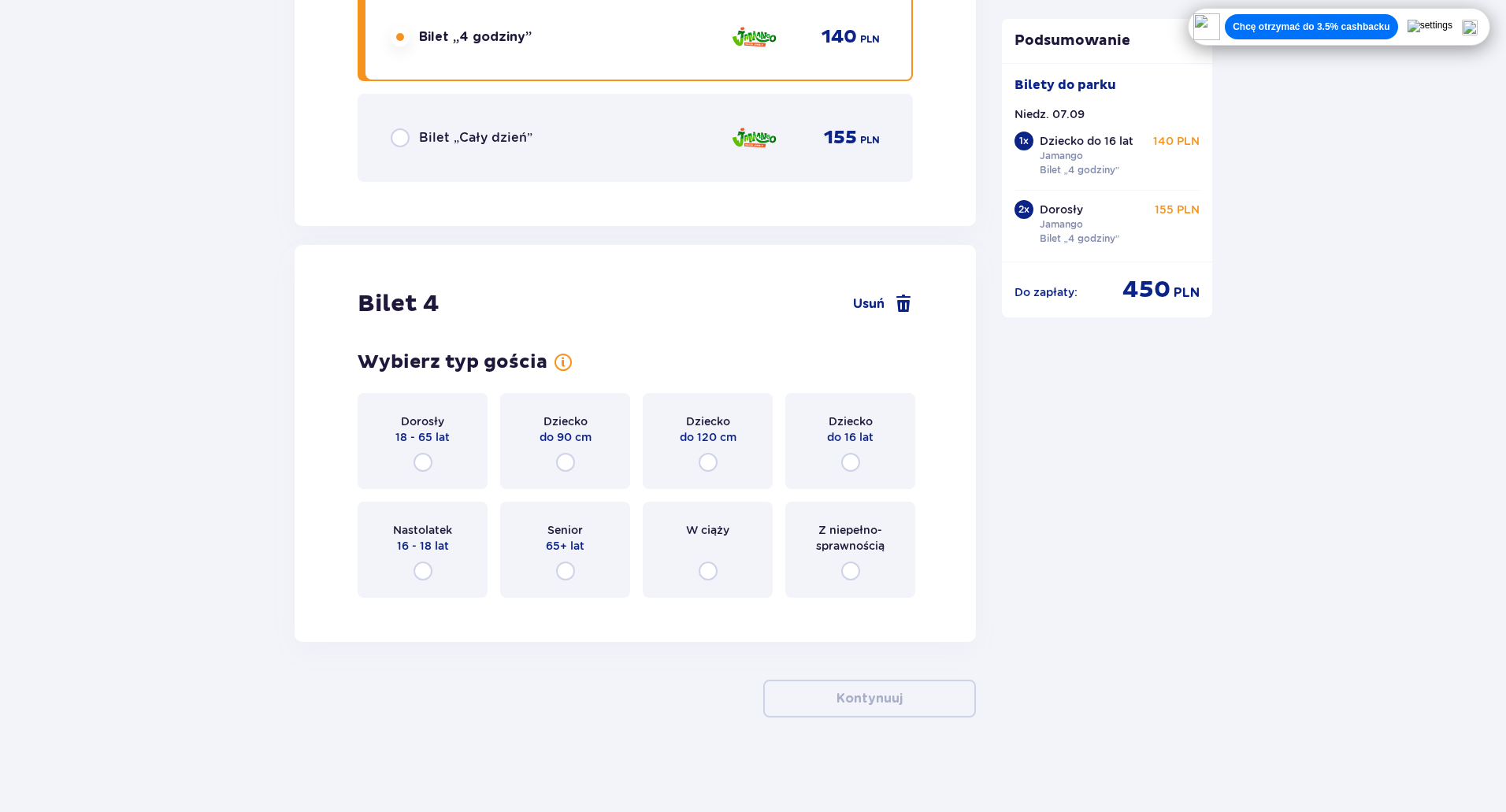
click at [860, 445] on div "Dziecko do 16 lat" at bounding box center [850, 440] width 130 height 96
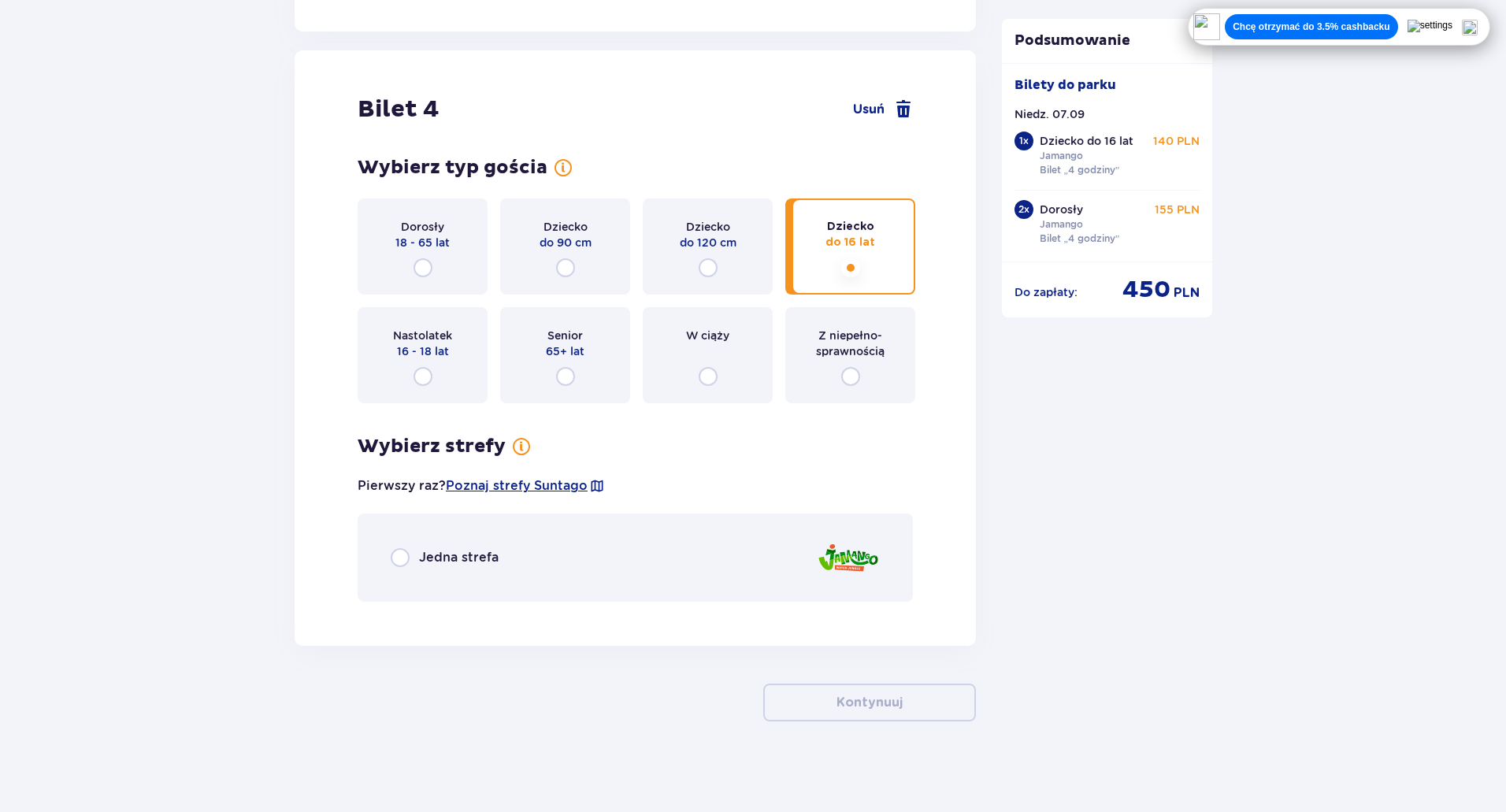
scroll to position [4102, 0]
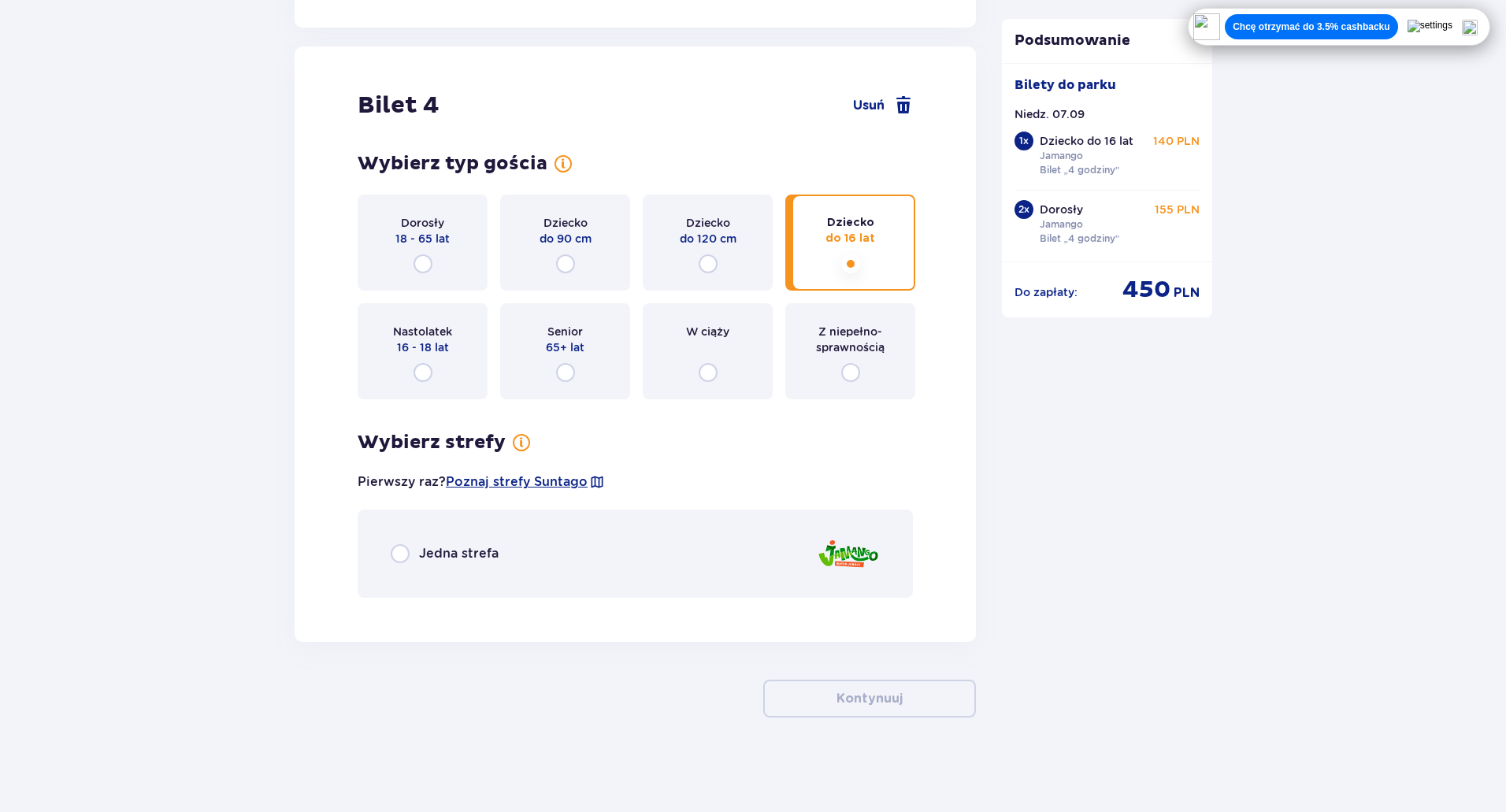
click at [431, 553] on p "Jedna strefa" at bounding box center [459, 553] width 80 height 17
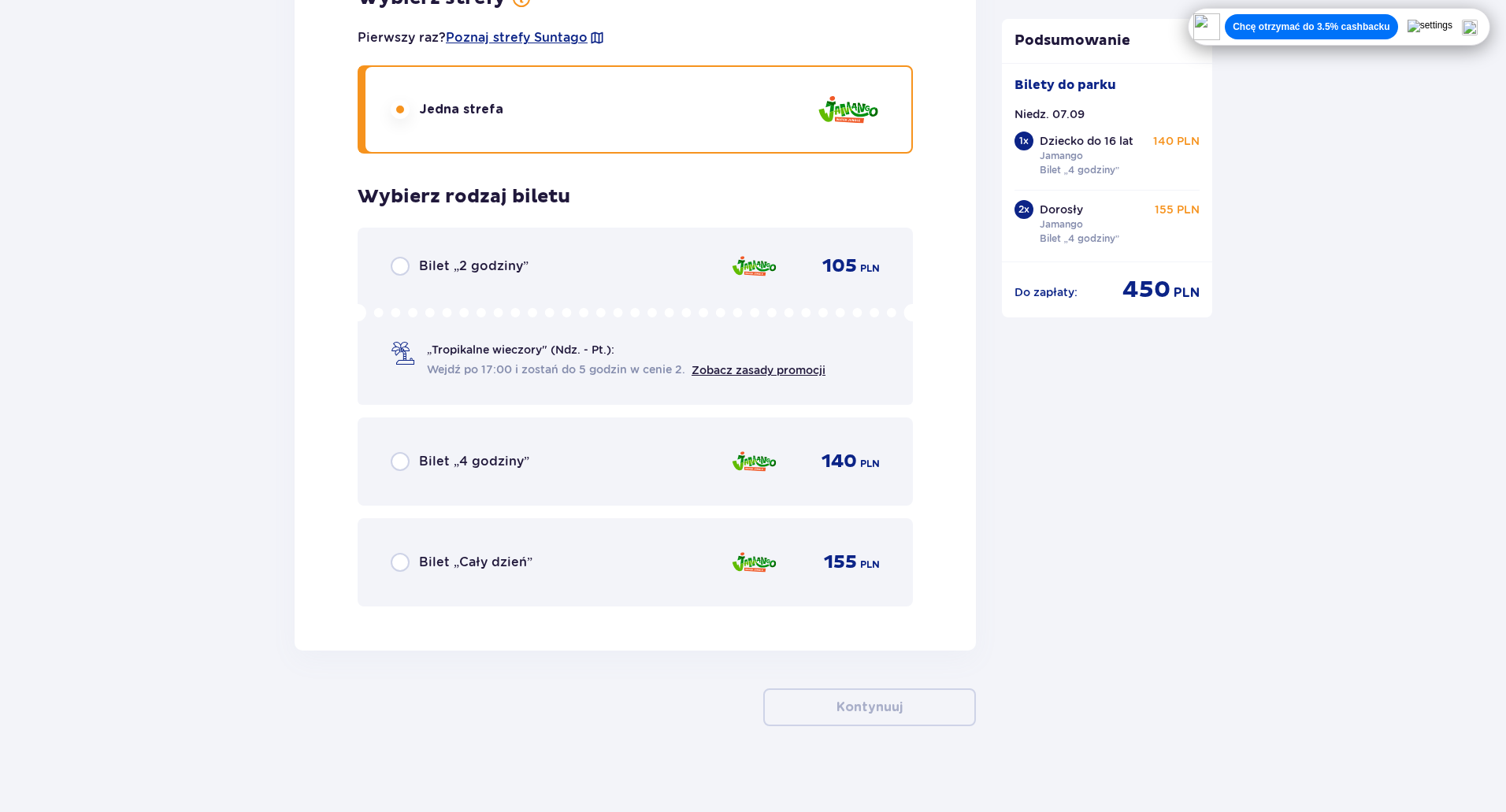
scroll to position [4556, 0]
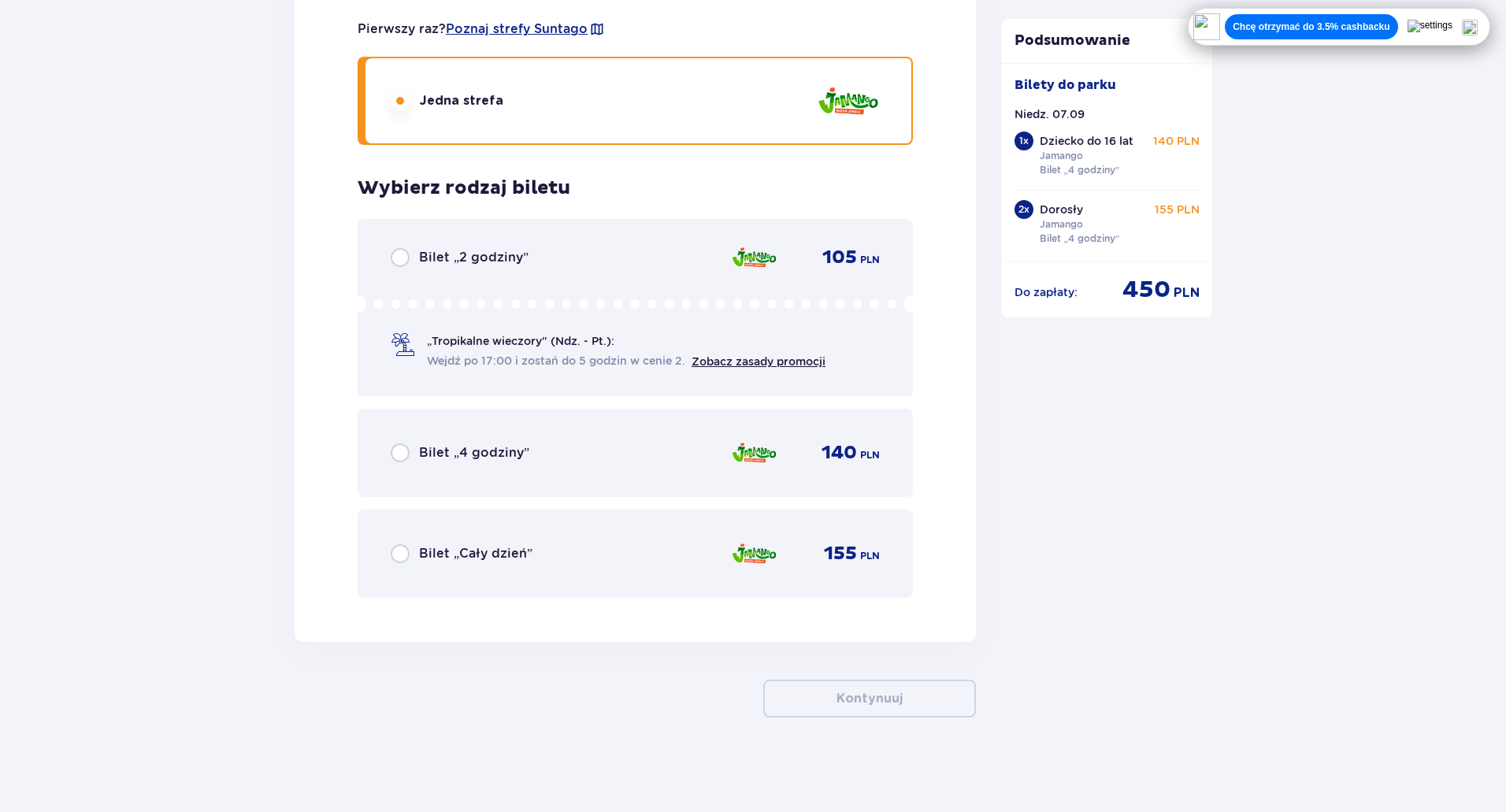
click at [454, 450] on p "Bilet „4 godziny”" at bounding box center [475, 452] width 110 height 17
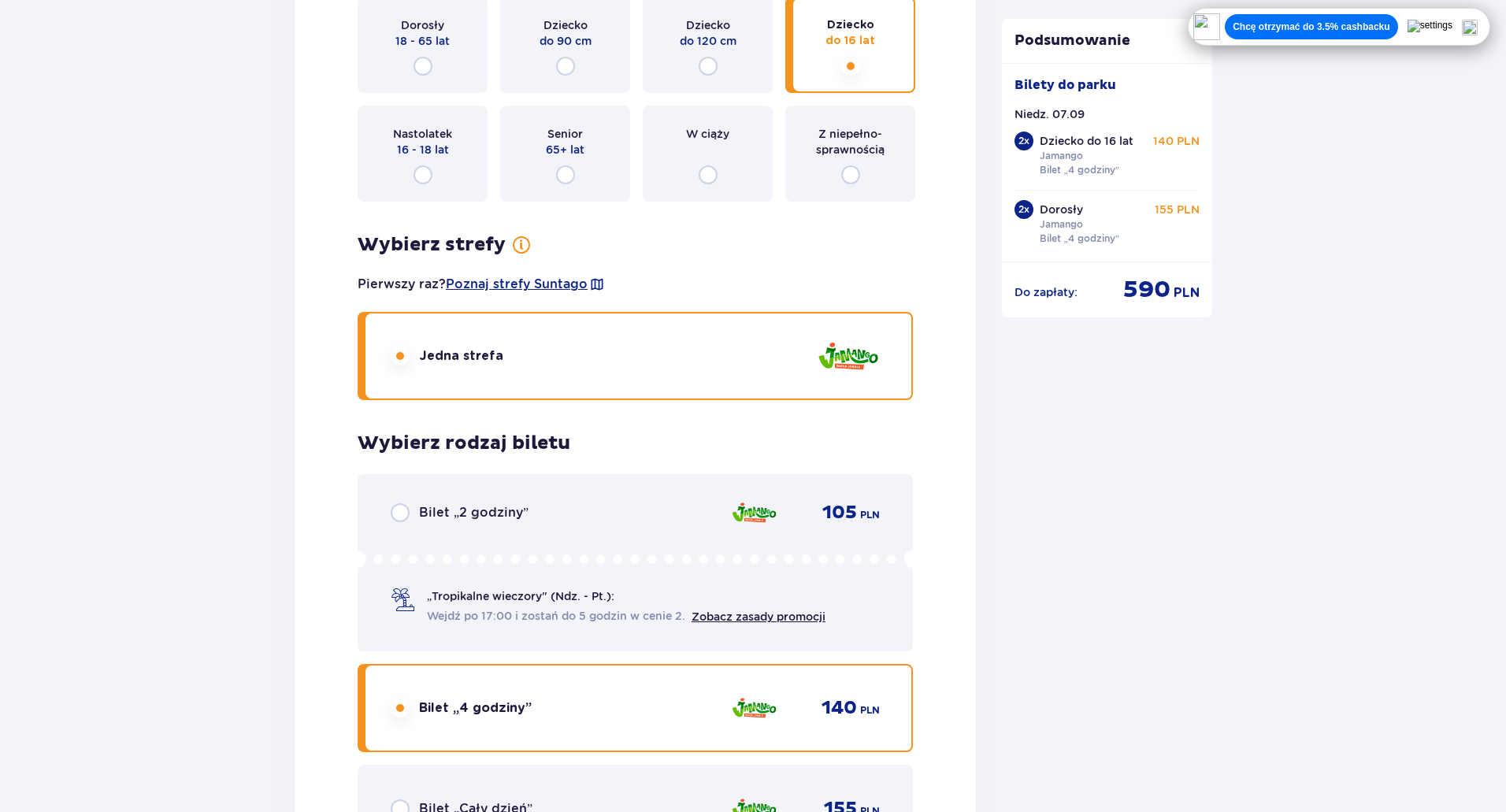
scroll to position [4164, 0]
